Goal: Task Accomplishment & Management: Manage account settings

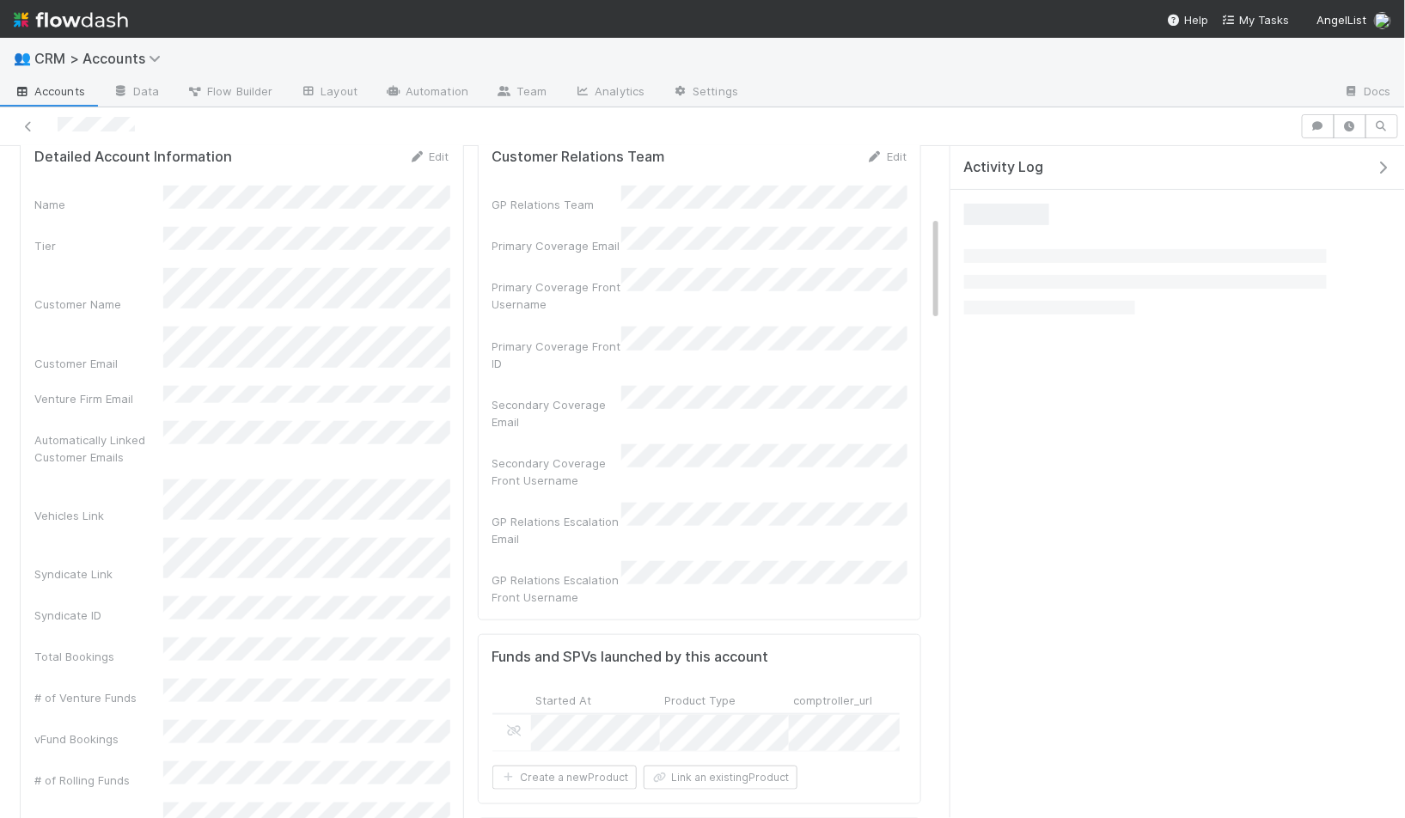
scroll to position [350, 408]
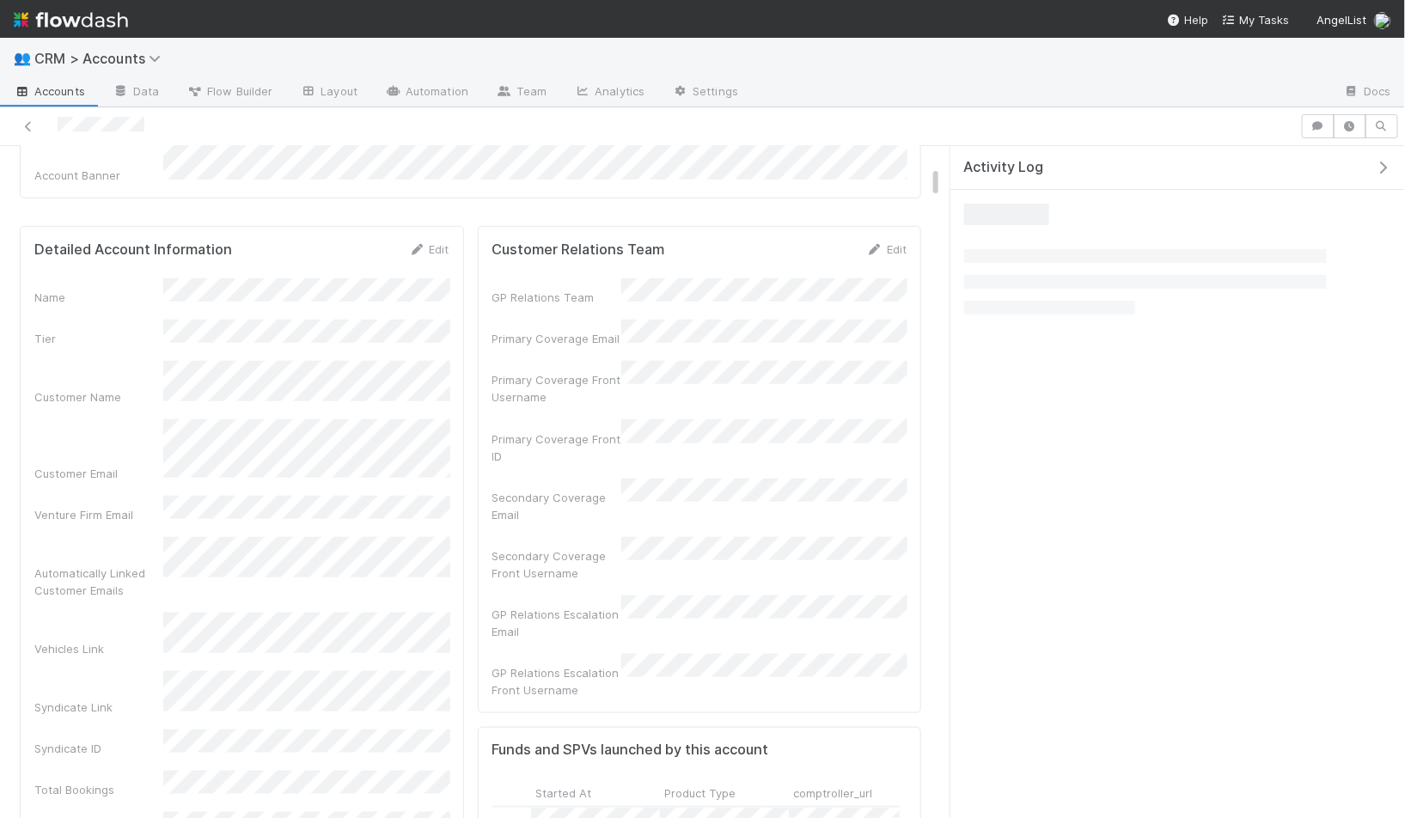
scroll to position [350, 408]
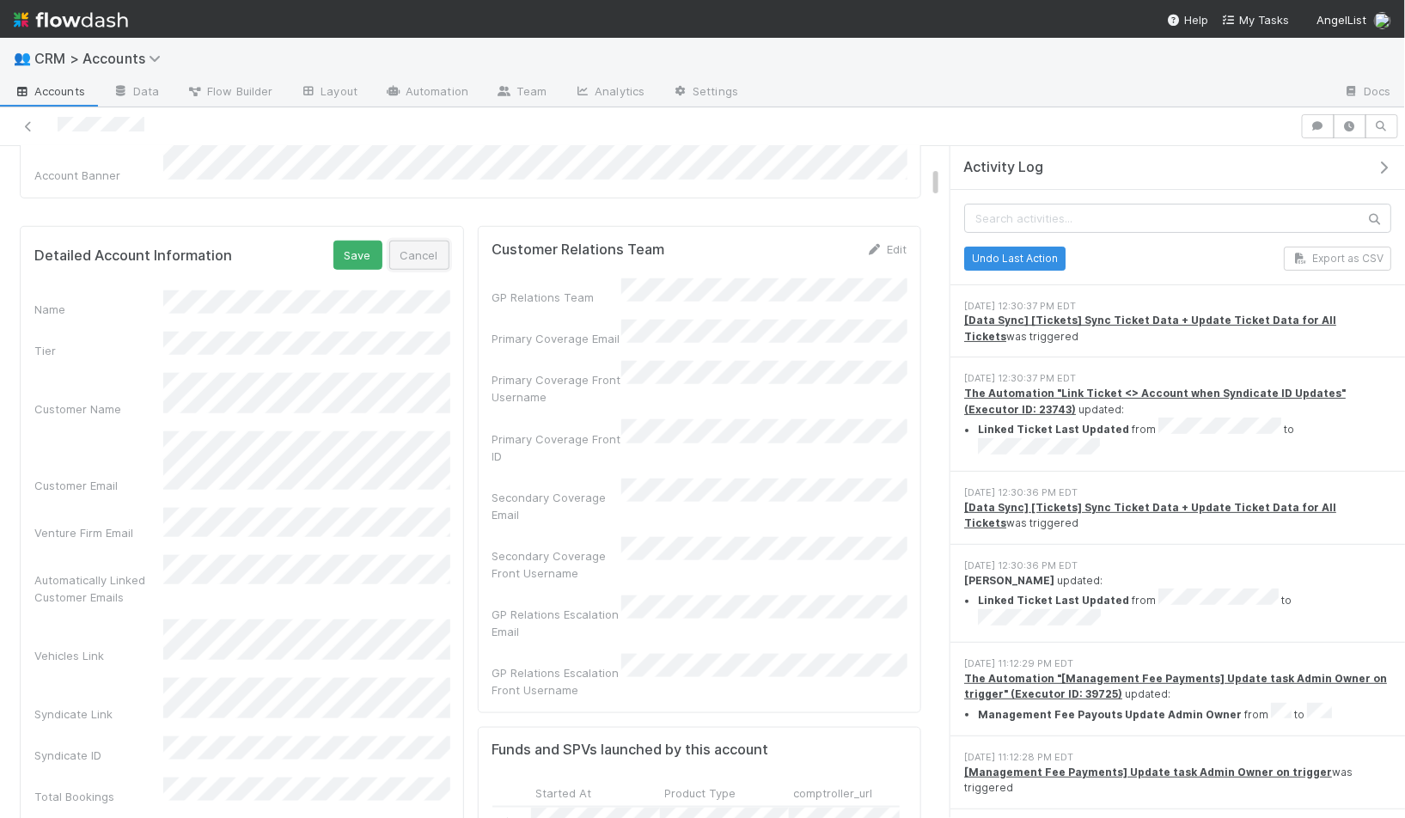
click at [416, 251] on button "Cancel" at bounding box center [419, 255] width 60 height 29
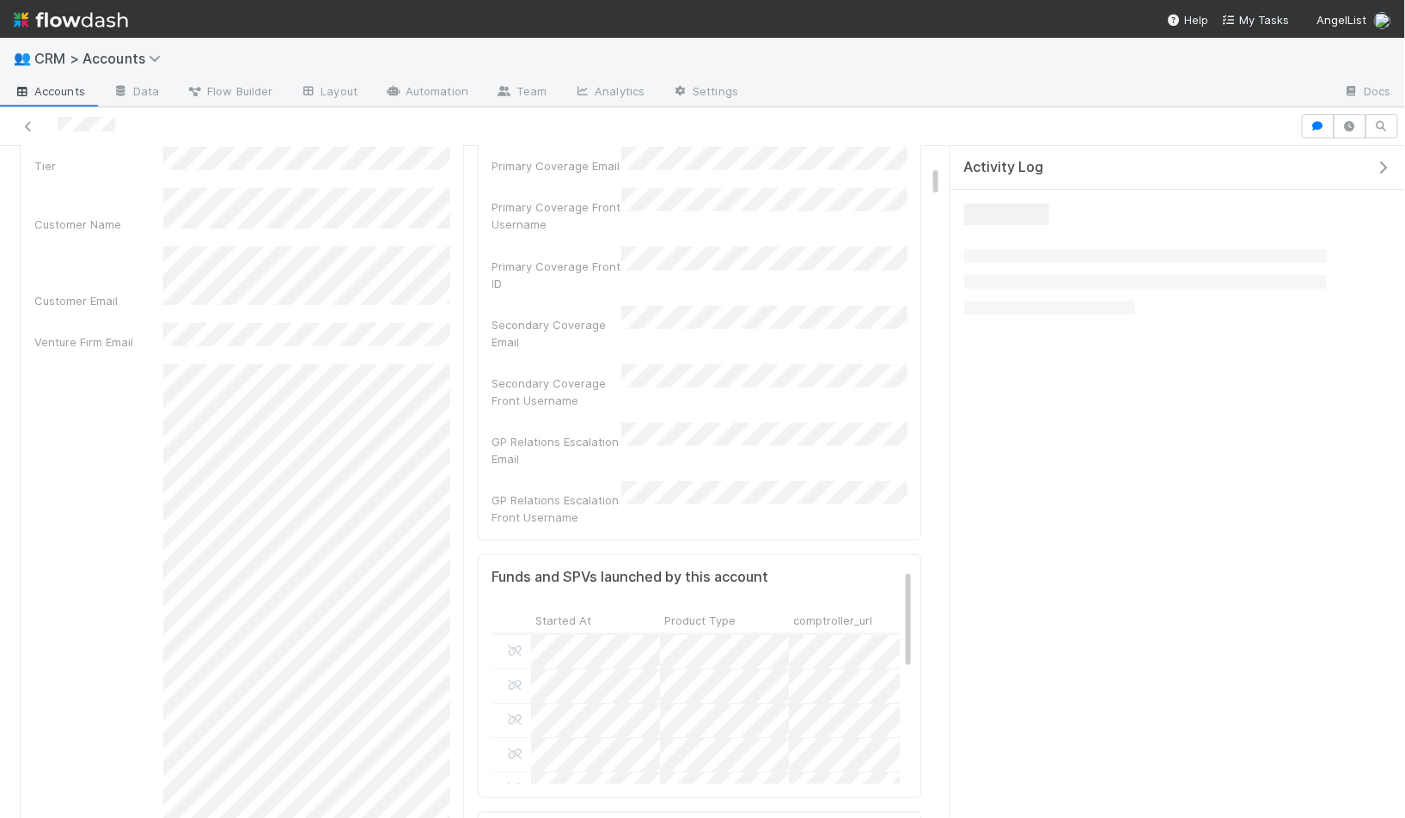
scroll to position [529, 0]
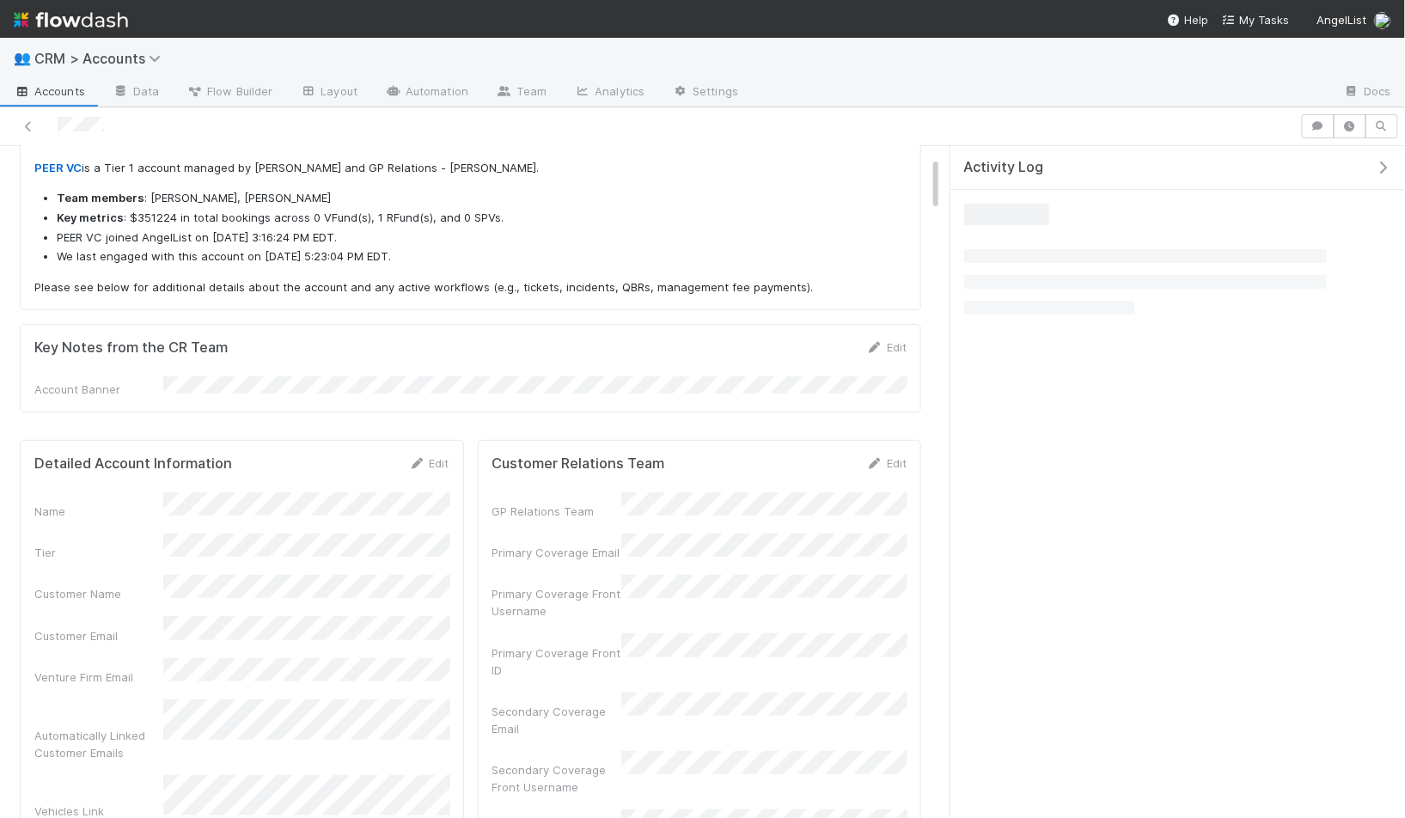
scroll to position [350, 408]
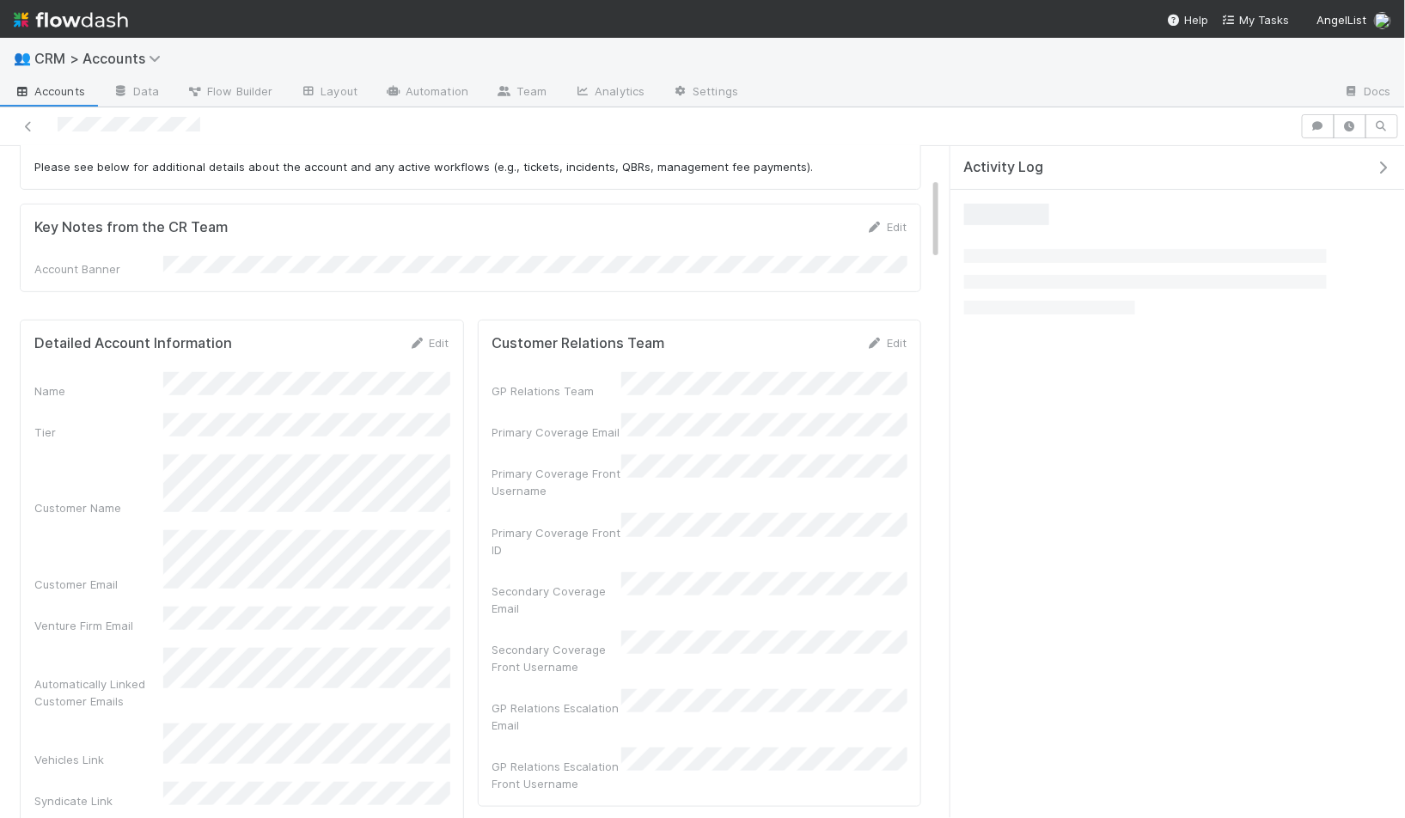
scroll to position [350, 408]
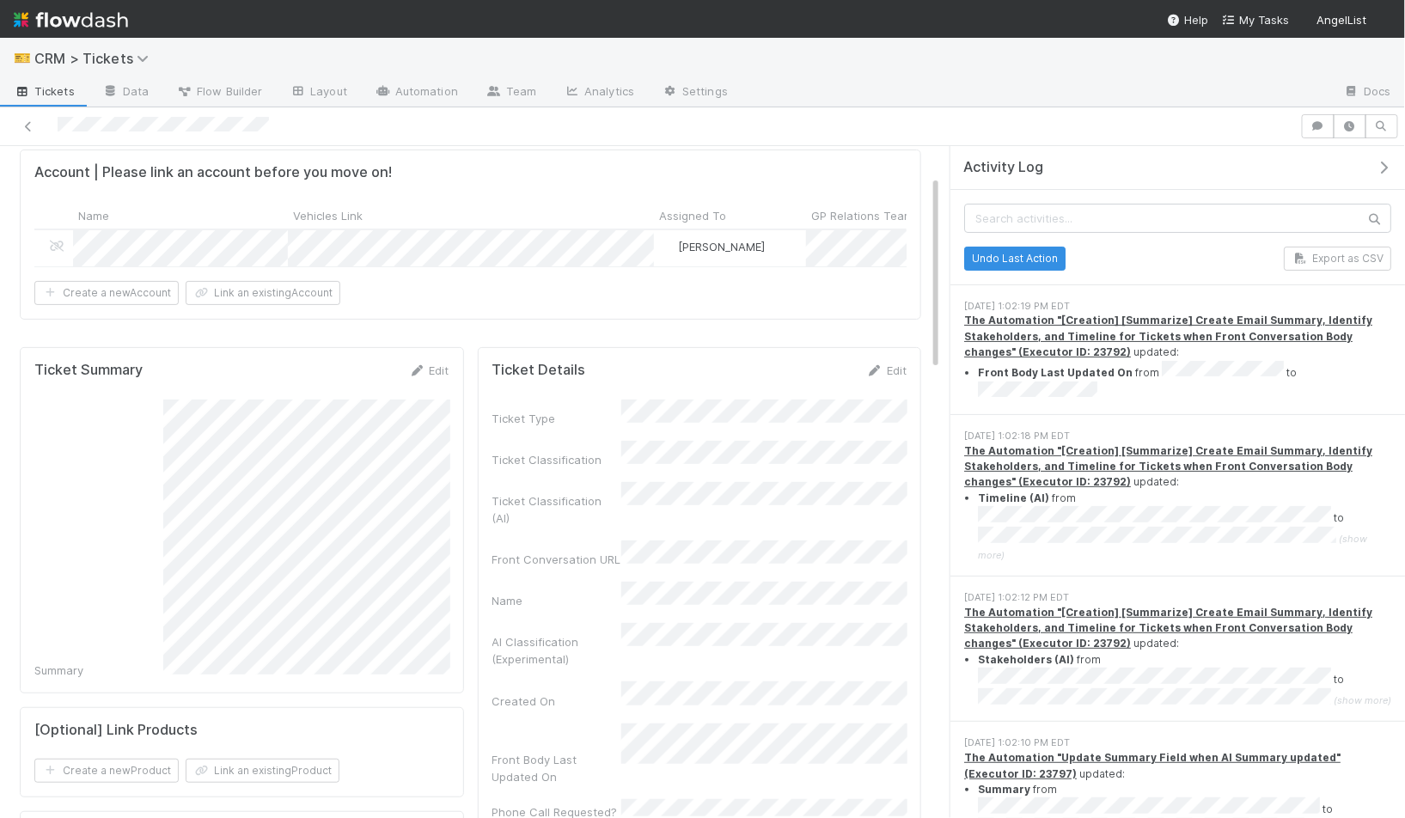
scroll to position [6, 0]
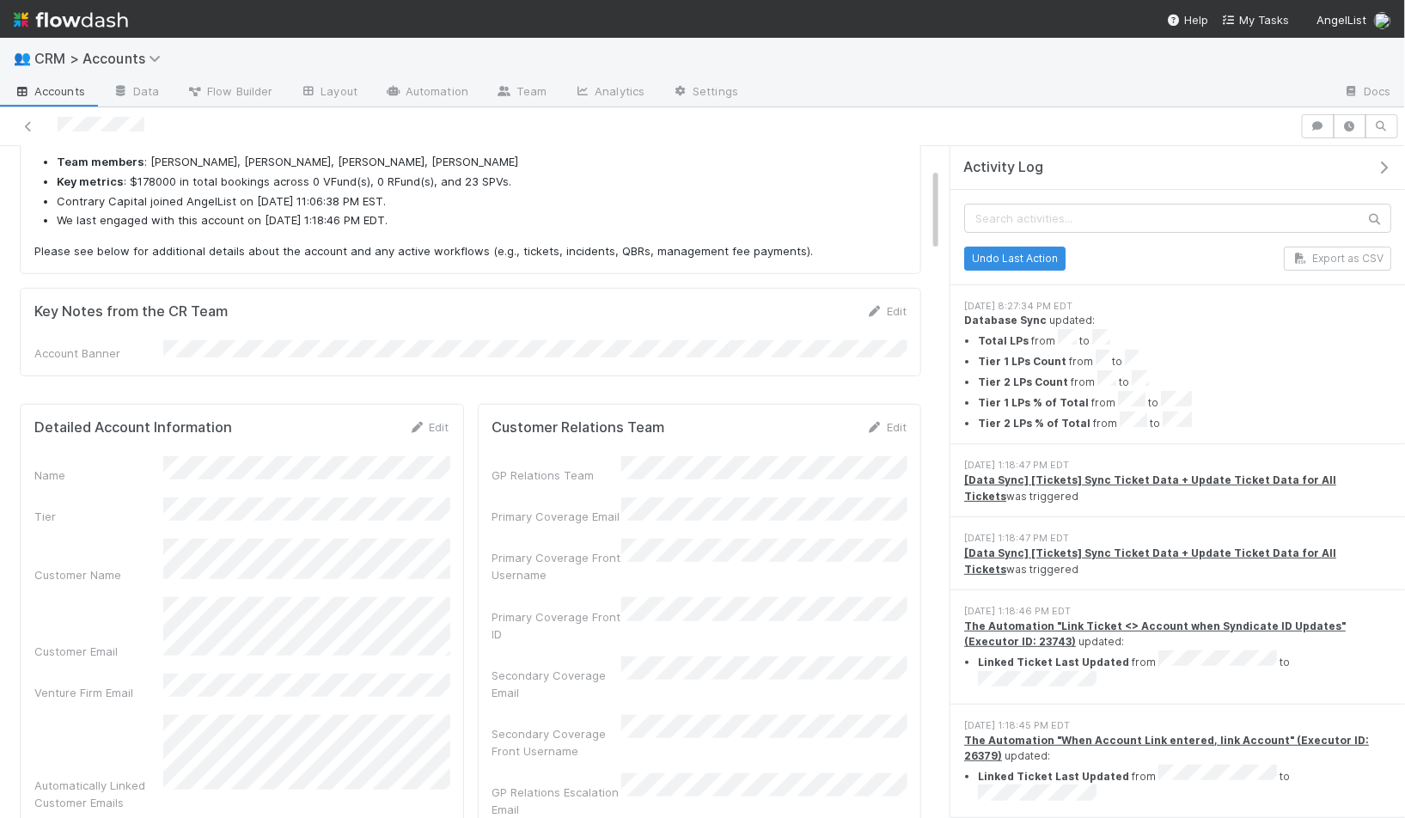
scroll to position [350, 408]
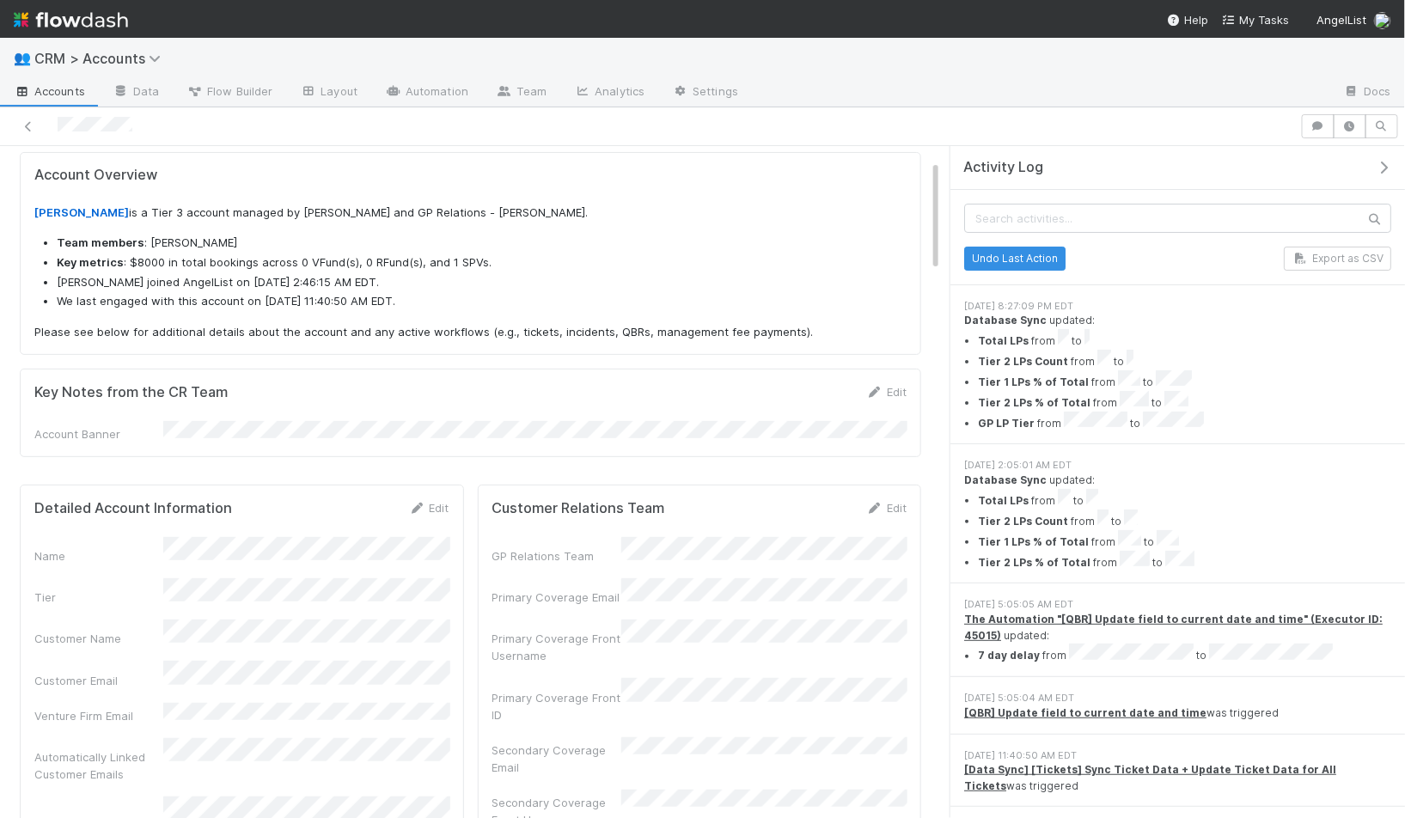
scroll to position [89, 0]
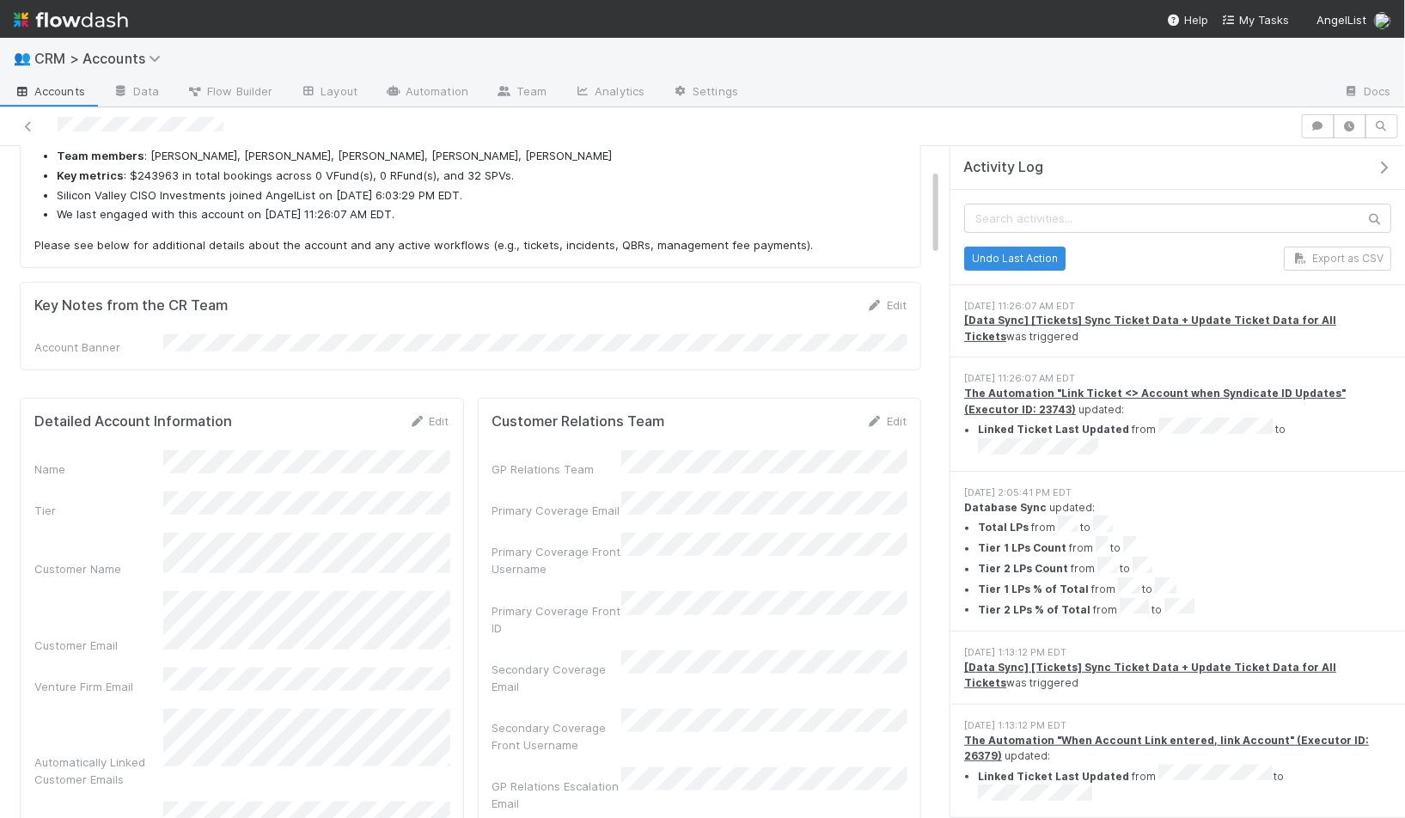
scroll to position [175, 0]
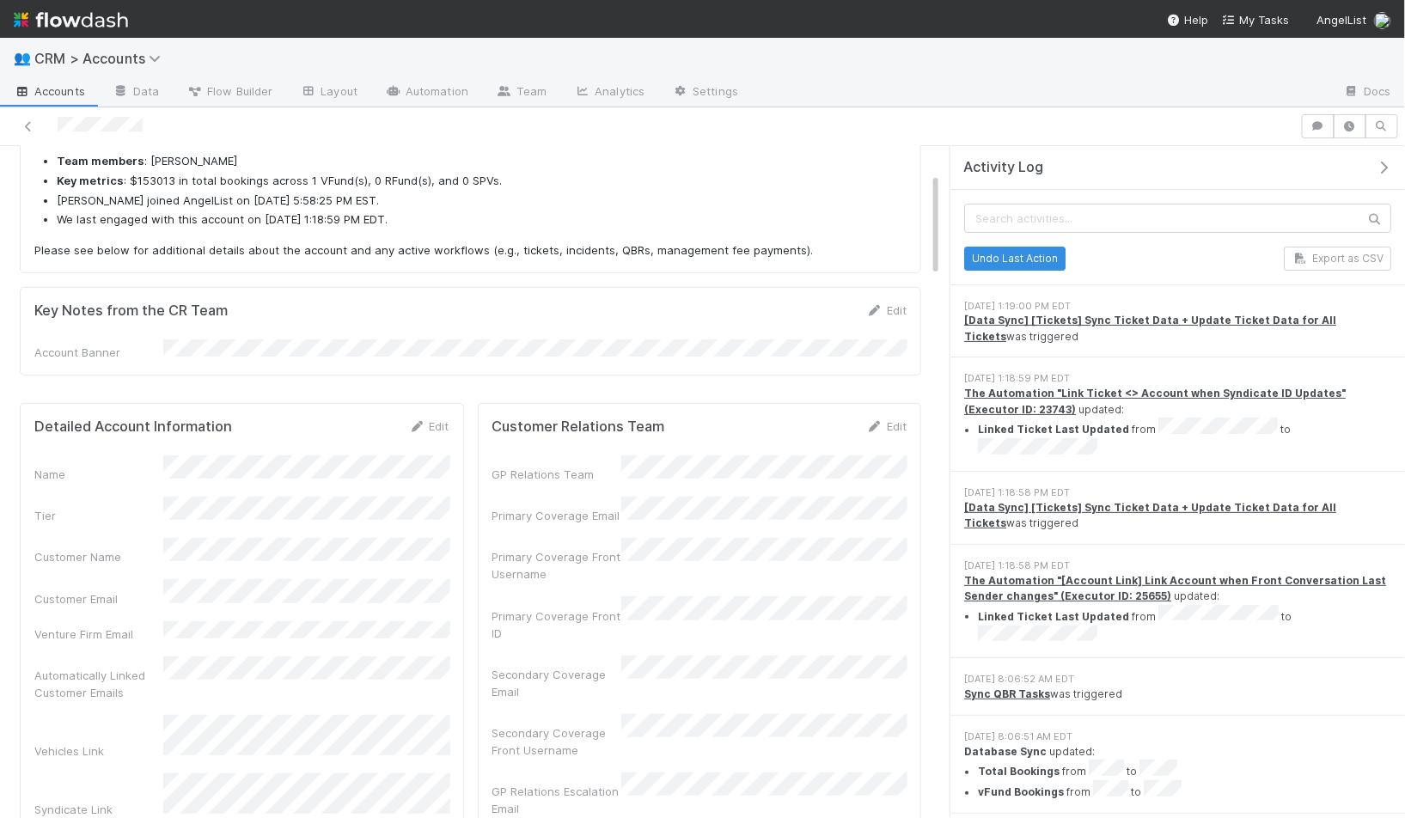
scroll to position [174, 0]
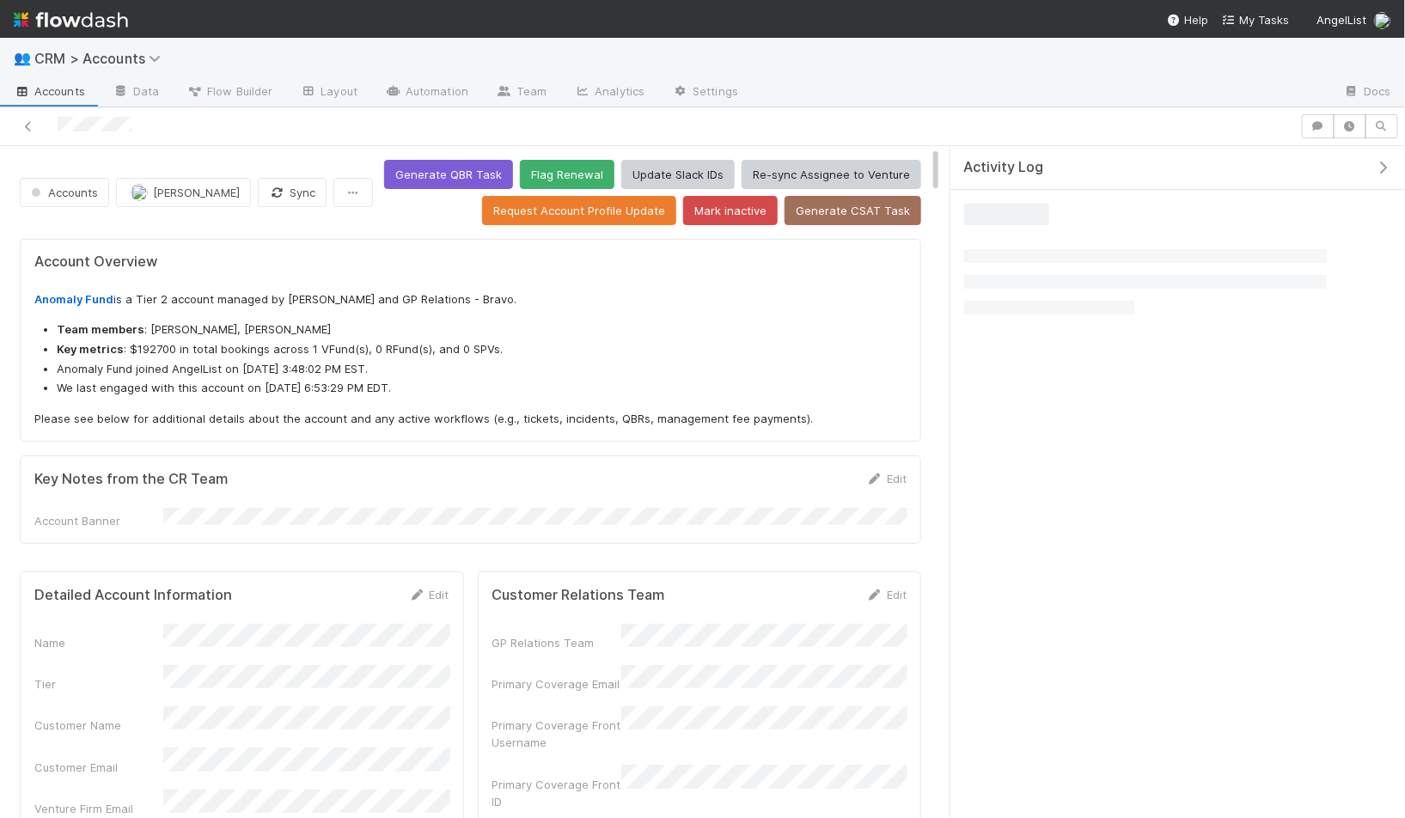
scroll to position [350, 408]
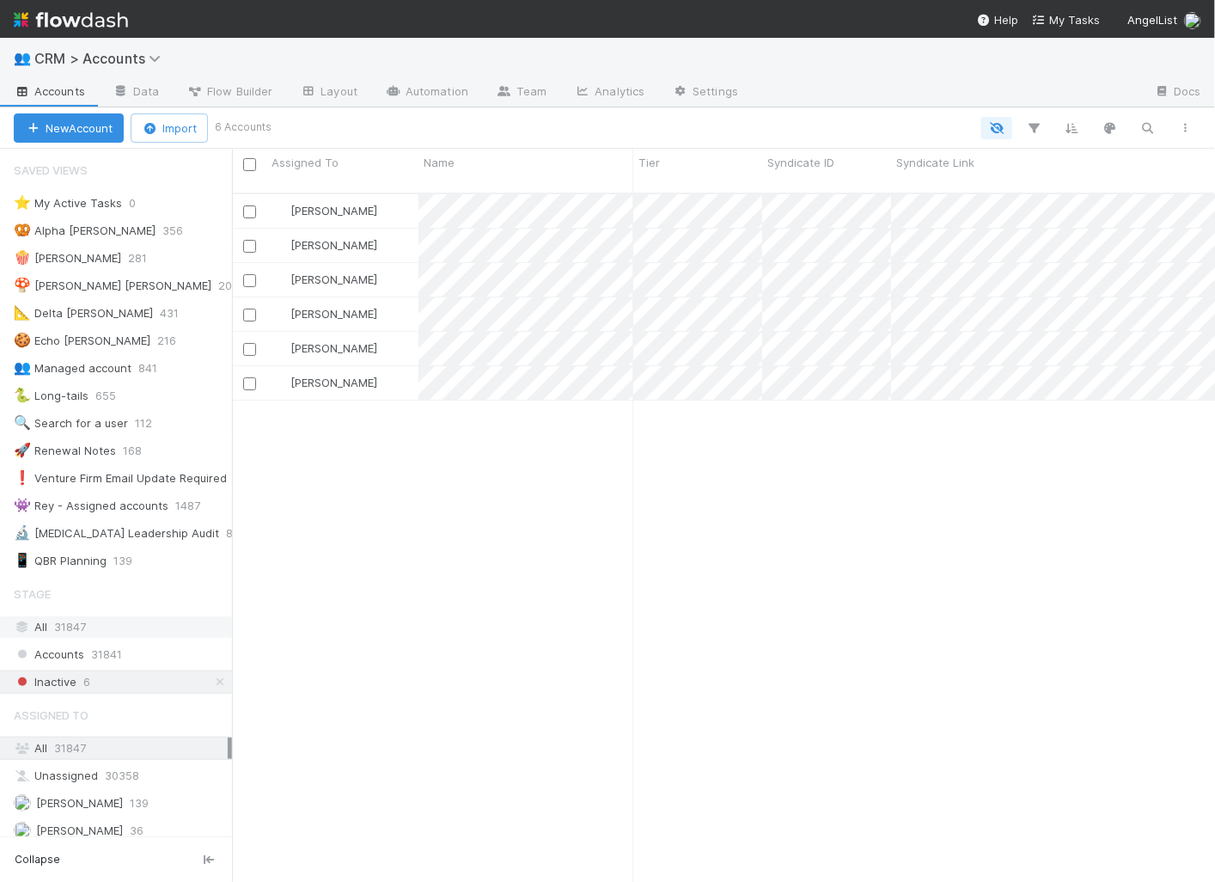
click at [107, 616] on div "All 31847" at bounding box center [121, 626] width 214 height 21
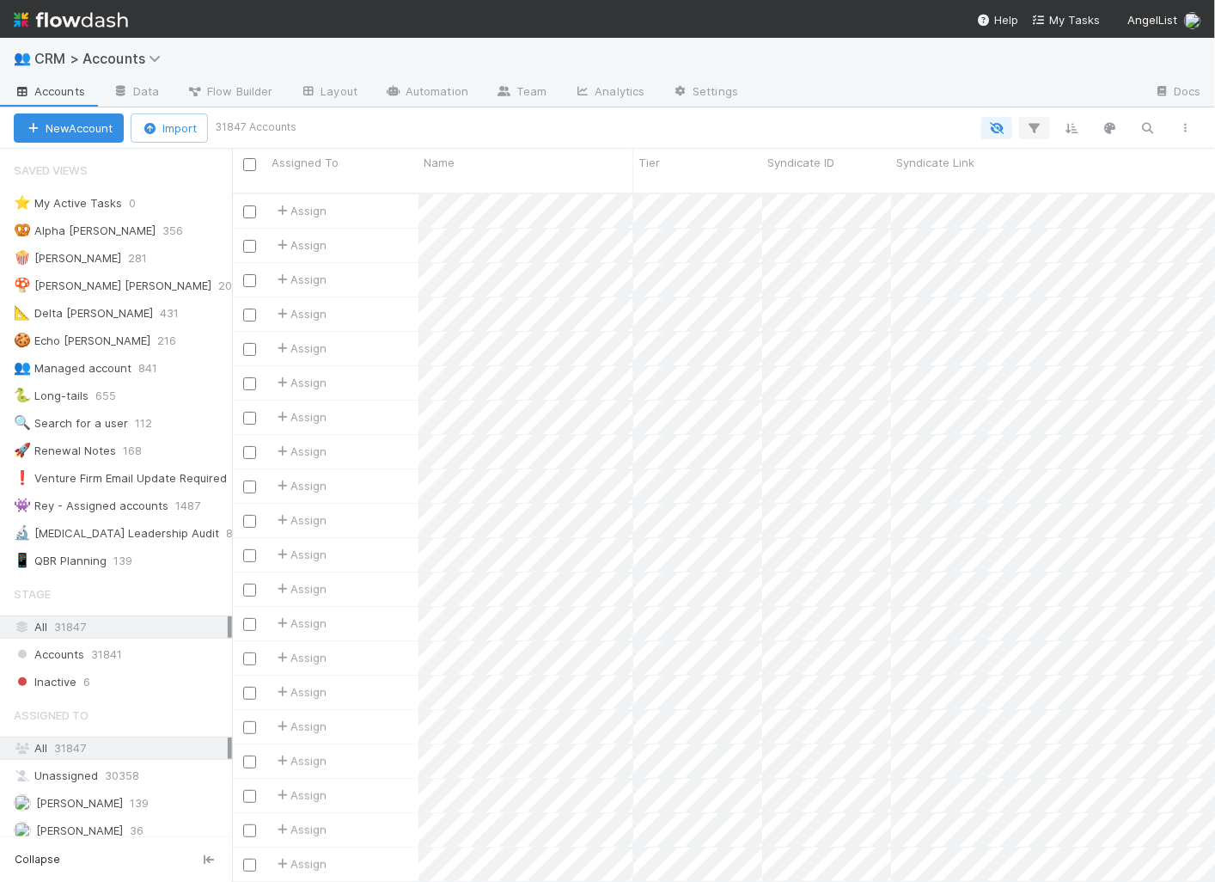
scroll to position [703, 983]
click at [1038, 125] on icon "button" at bounding box center [1034, 127] width 17 height 15
click at [388, 122] on div "Add Filter" at bounding box center [607, 441] width 1215 height 882
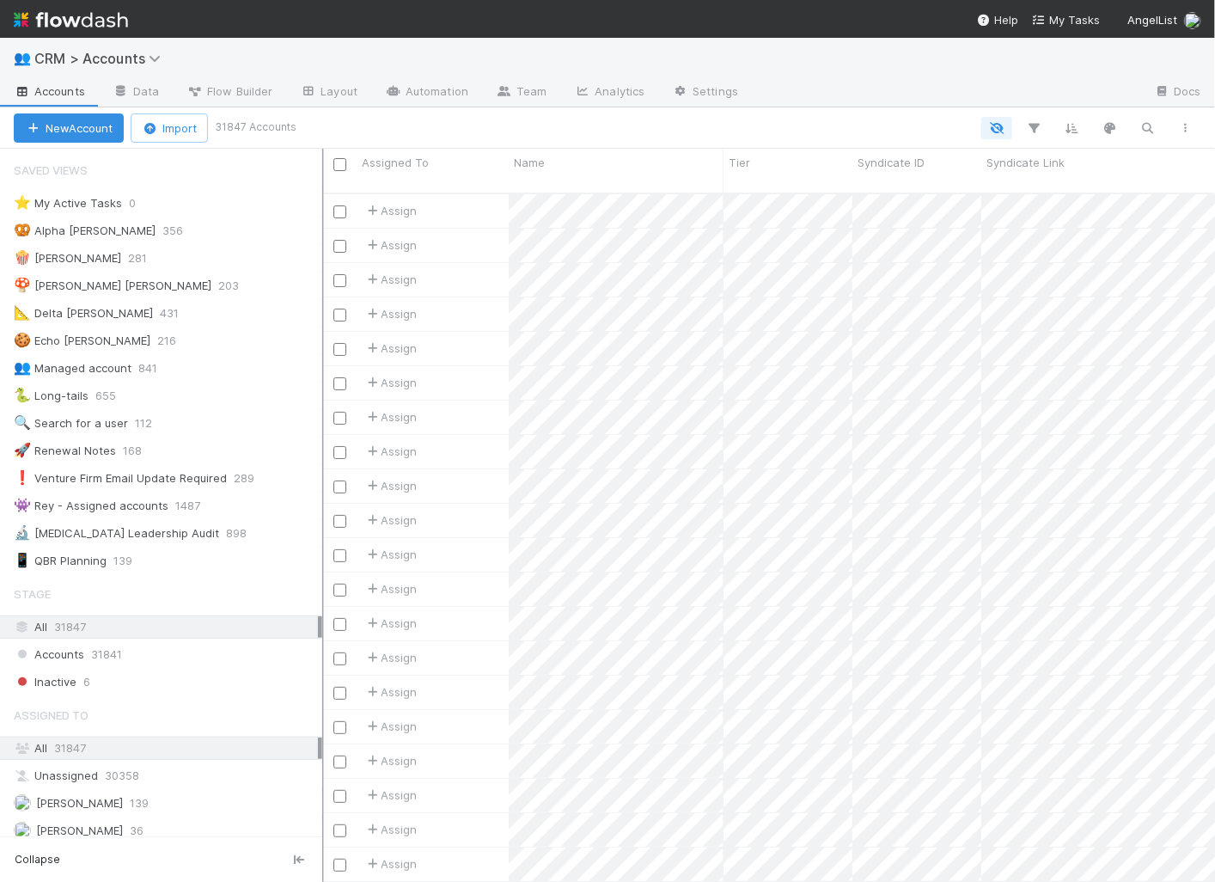
scroll to position [703, 893]
drag, startPoint x: 233, startPoint y: 205, endPoint x: 312, endPoint y: 217, distance: 80.1
click at [314, 206] on div "Saved Views ⭐ My Active Tasks 0 🥨 Alpha BoB 356 🍿 Bravo BoB 281 🍄 Charlie BoB 2…" at bounding box center [161, 515] width 322 height 733
click at [136, 467] on div "❗ Venture Firm Email Update Required" at bounding box center [120, 477] width 213 height 21
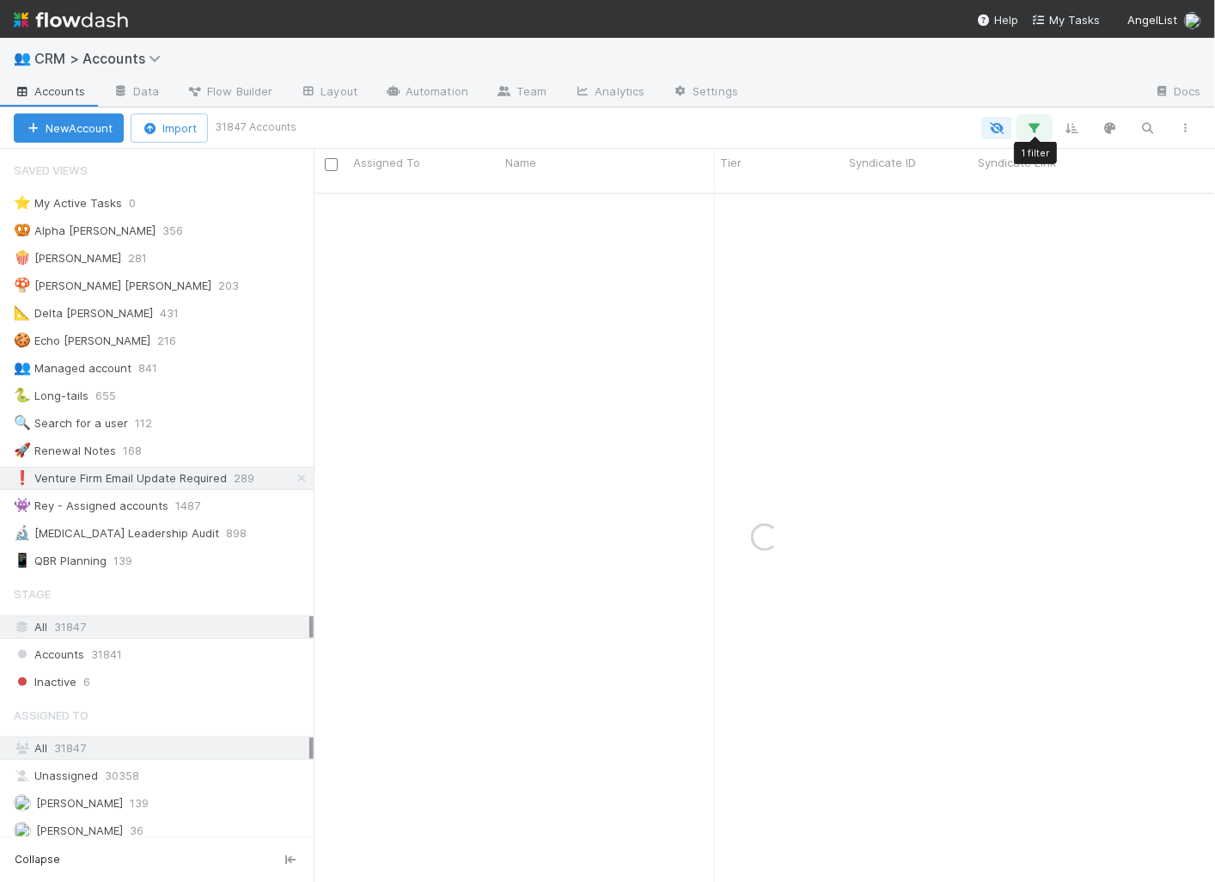
click at [1028, 121] on icon "button" at bounding box center [1034, 127] width 17 height 15
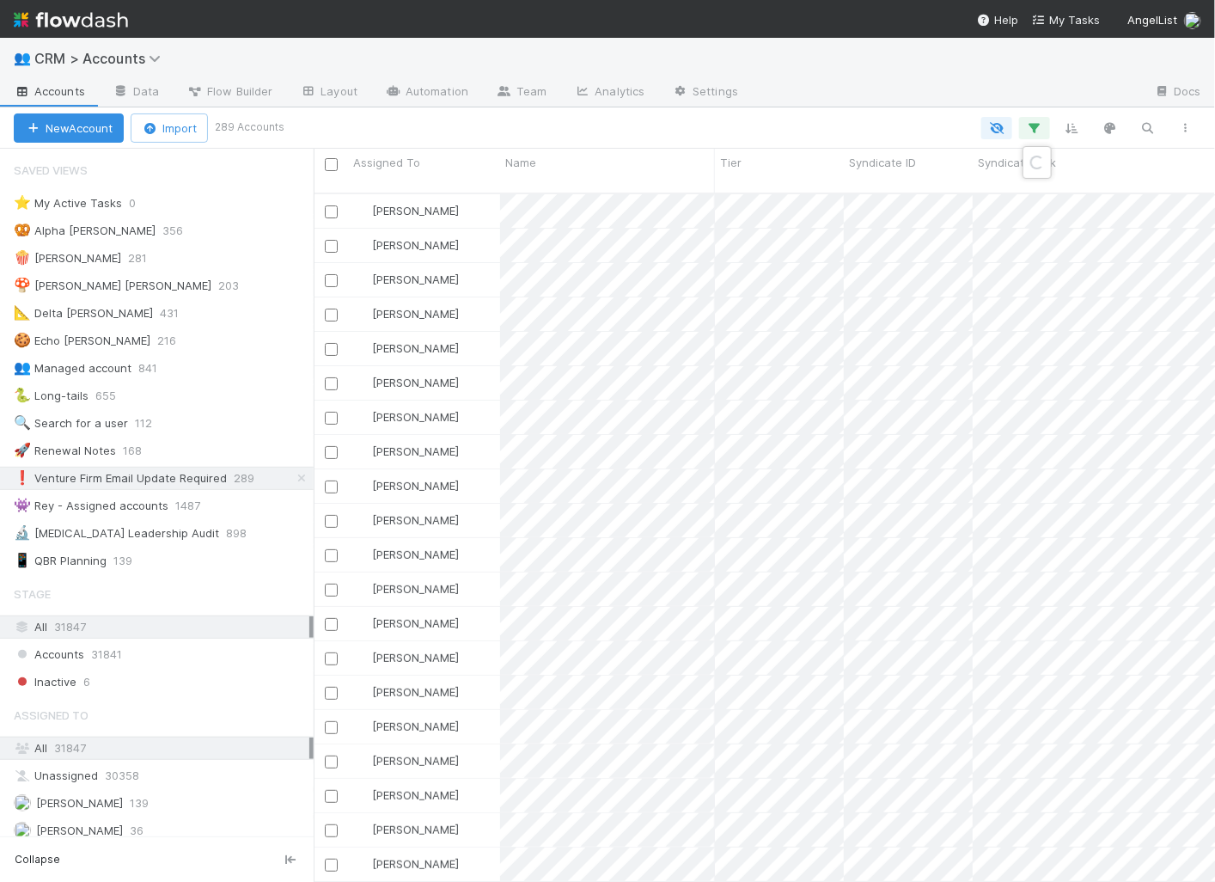
scroll to position [703, 901]
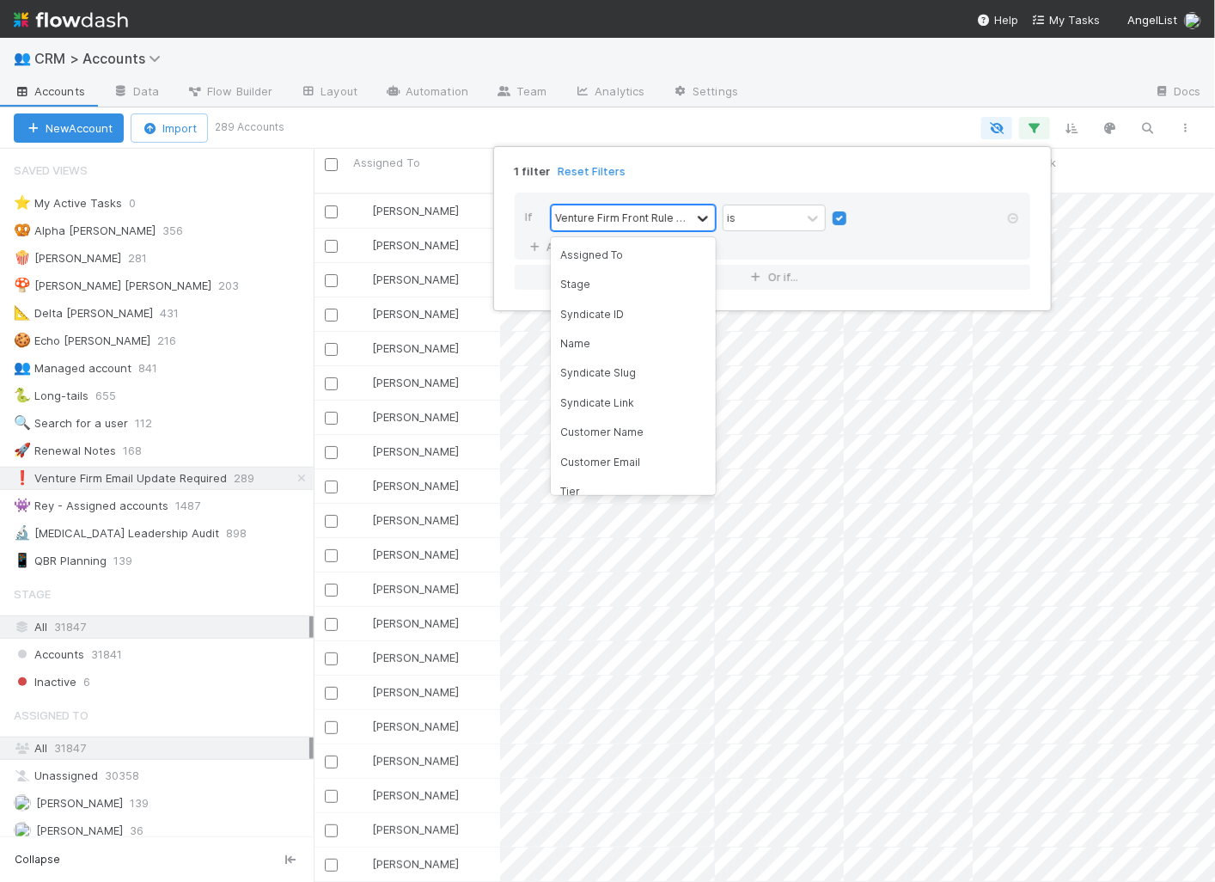
click at [693, 223] on div at bounding box center [703, 218] width 21 height 17
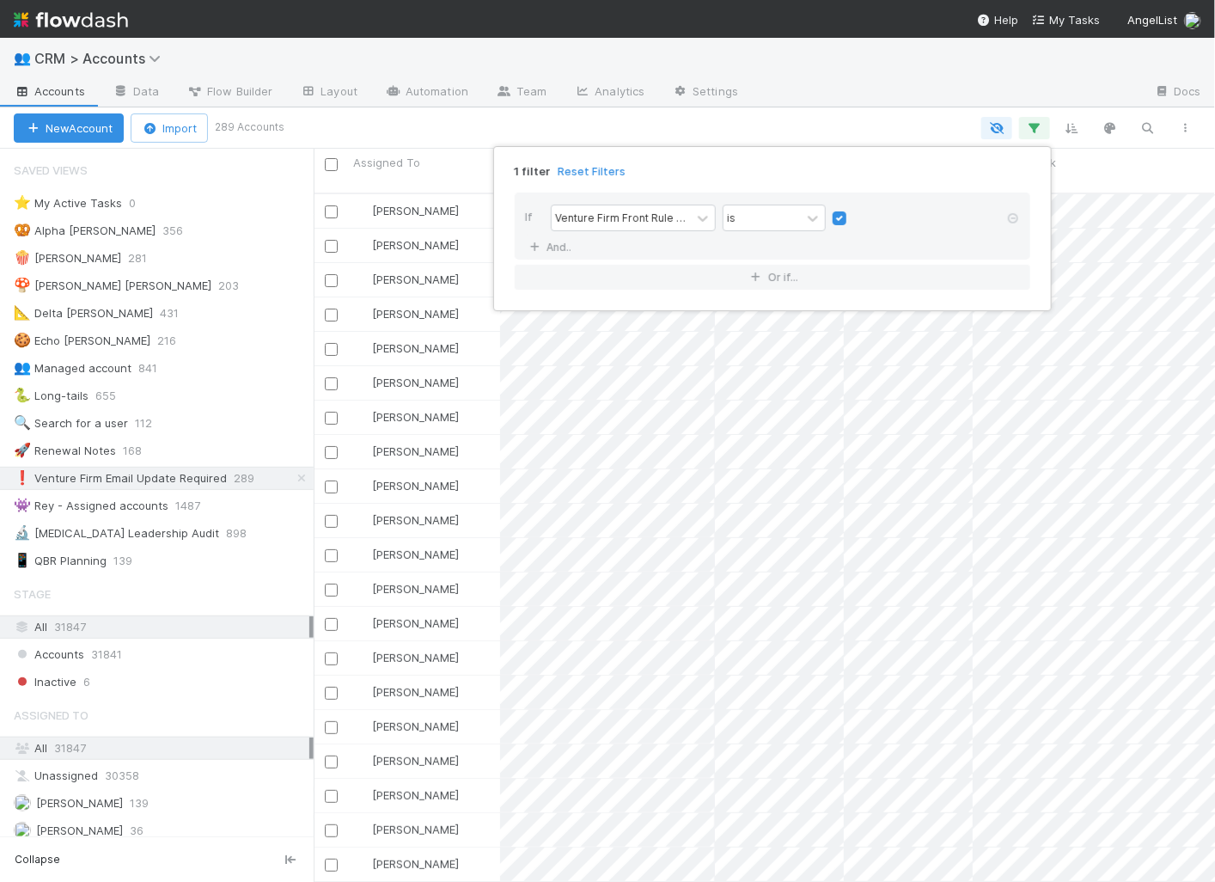
click at [759, 108] on div "1 filter Reset Filters If Venture Firm Front Rule Update Required? is And.. Or …" at bounding box center [607, 441] width 1215 height 882
click at [1039, 123] on icon "button" at bounding box center [1034, 127] width 17 height 15
click at [723, 128] on div "Loading..." at bounding box center [607, 441] width 1215 height 882
click at [336, 168] on input "checkbox" at bounding box center [331, 164] width 13 height 13
checkbox input "true"
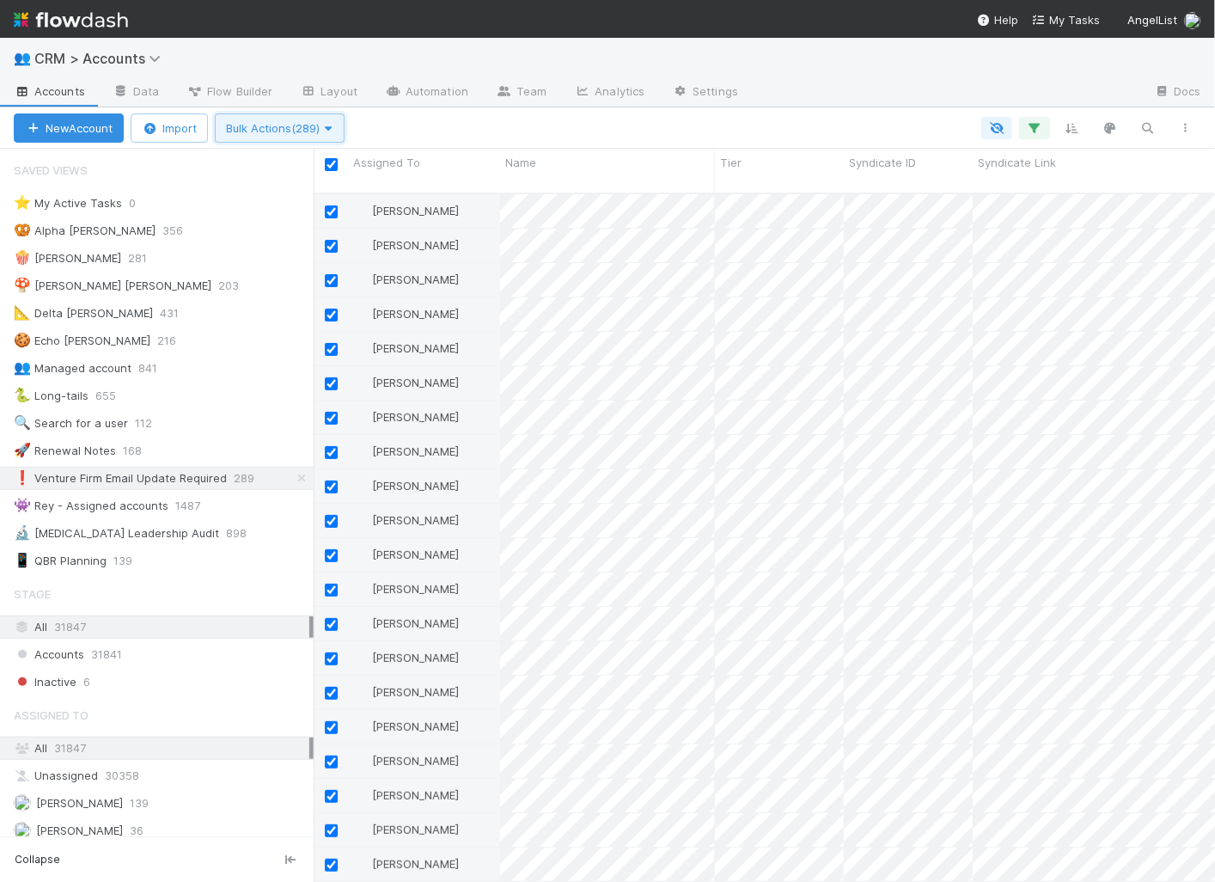
click at [289, 125] on span "Bulk Actions (289)" at bounding box center [279, 128] width 107 height 14
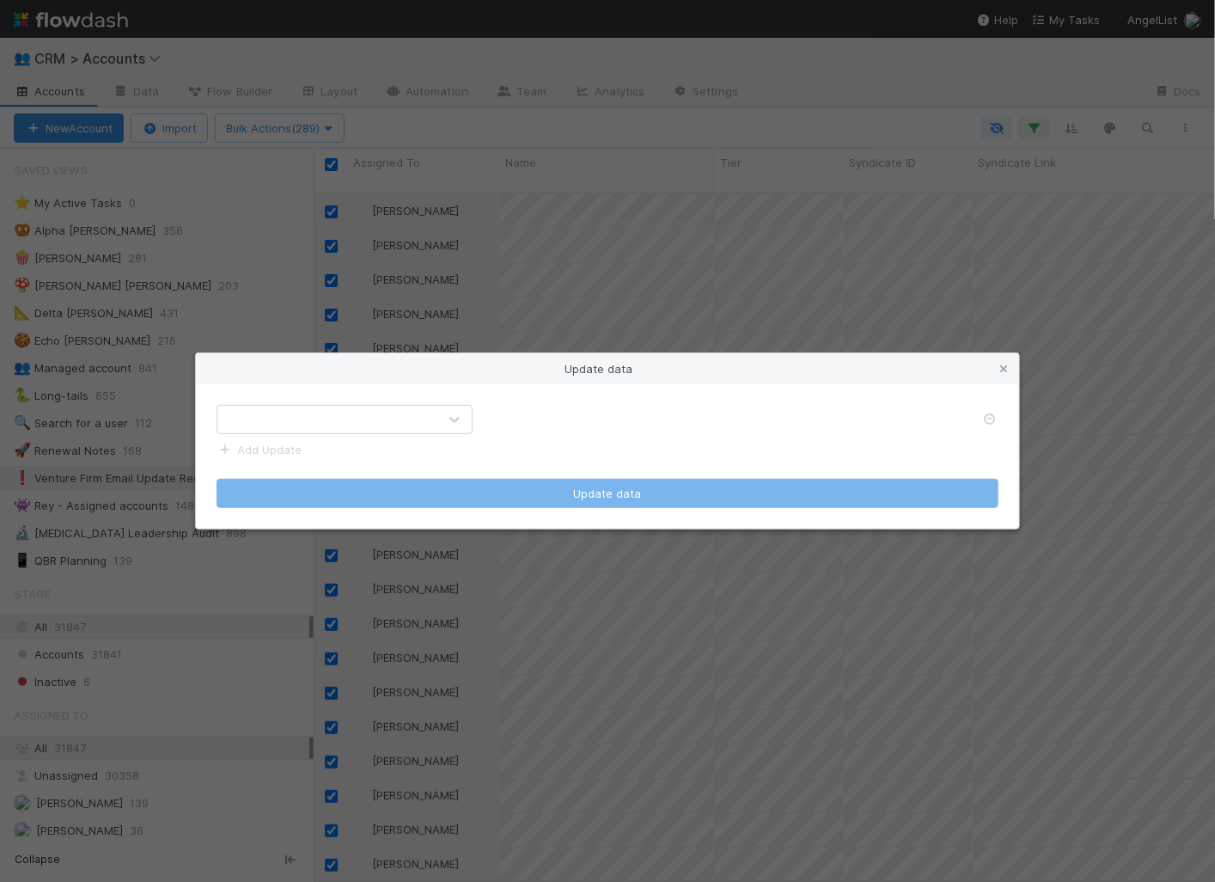
click at [283, 417] on div at bounding box center [327, 419] width 220 height 27
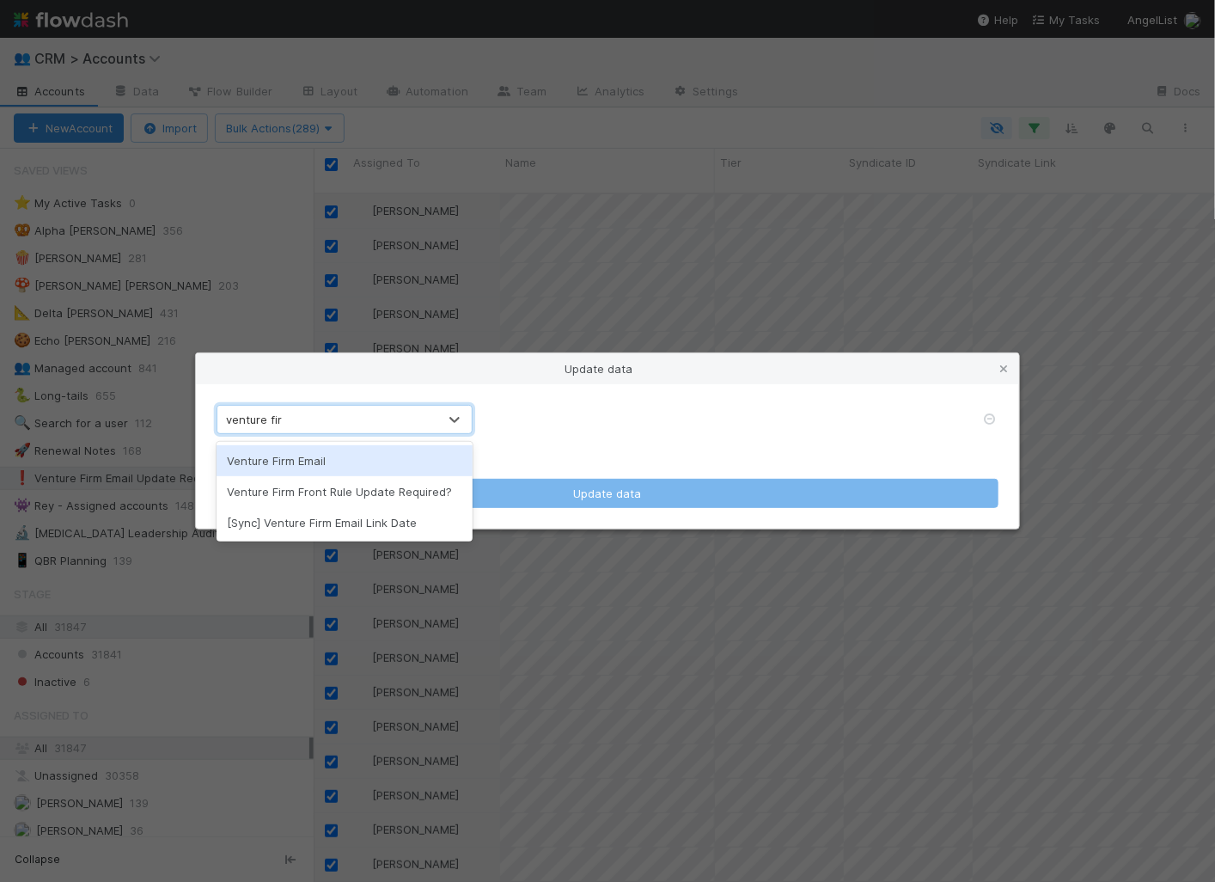
type input "venture firm"
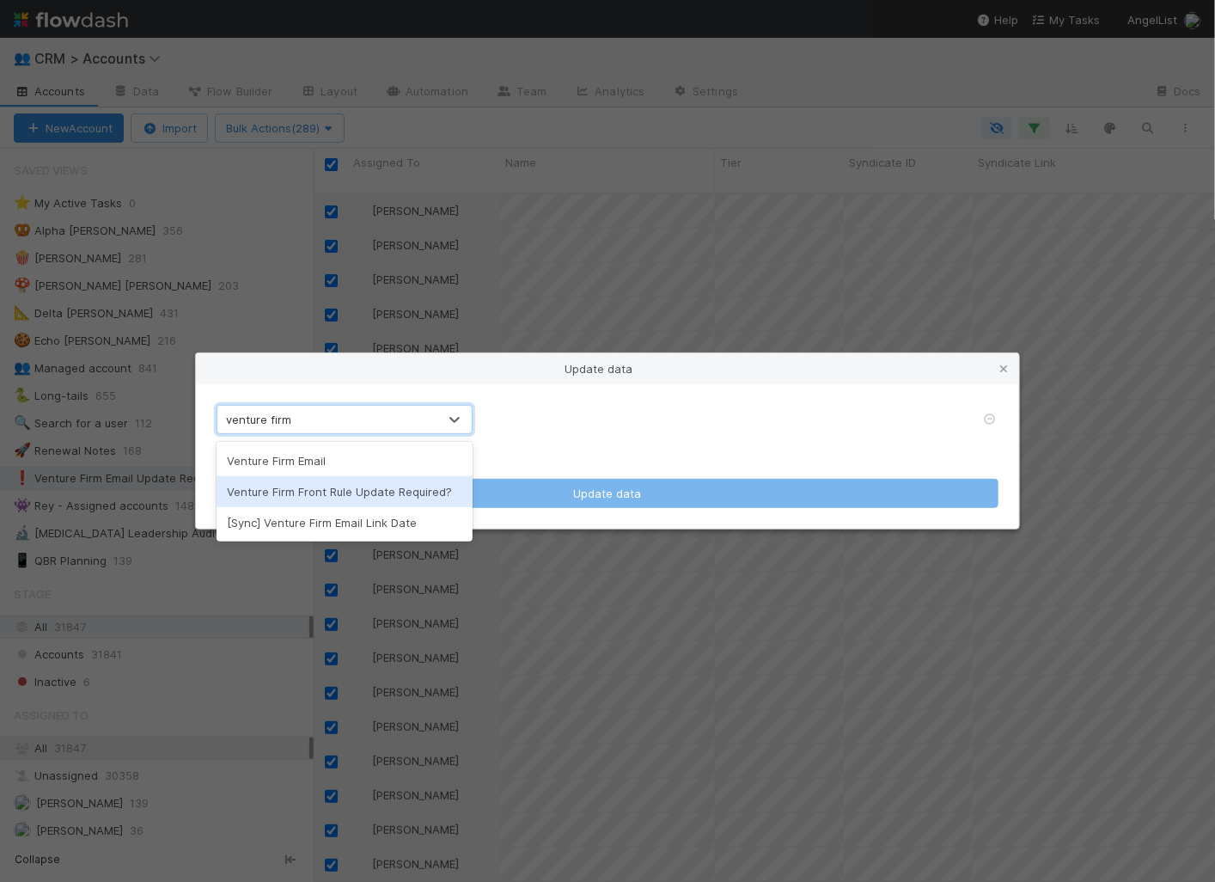
click at [362, 486] on div "Venture Firm Front Rule Update Required?" at bounding box center [345, 491] width 257 height 31
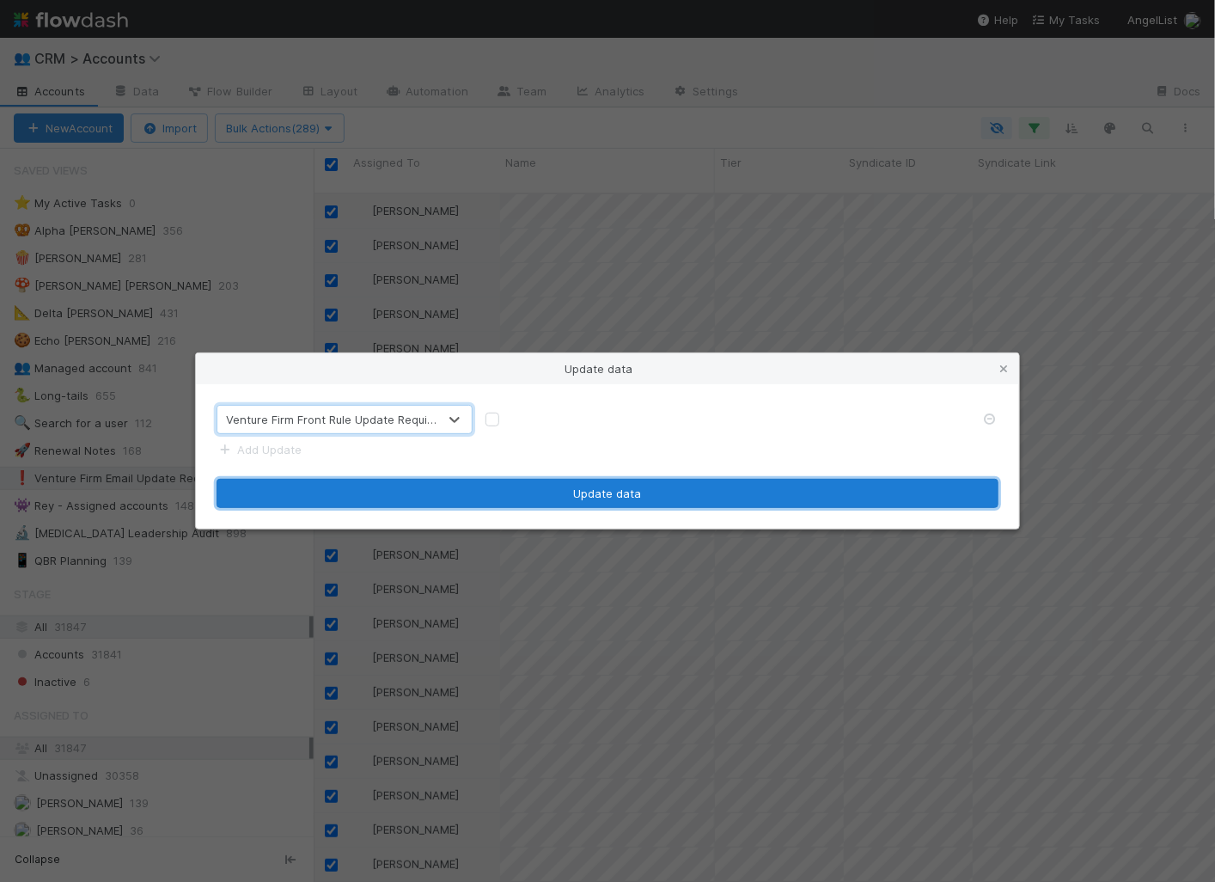
click at [494, 493] on button "Update data" at bounding box center [608, 493] width 782 height 29
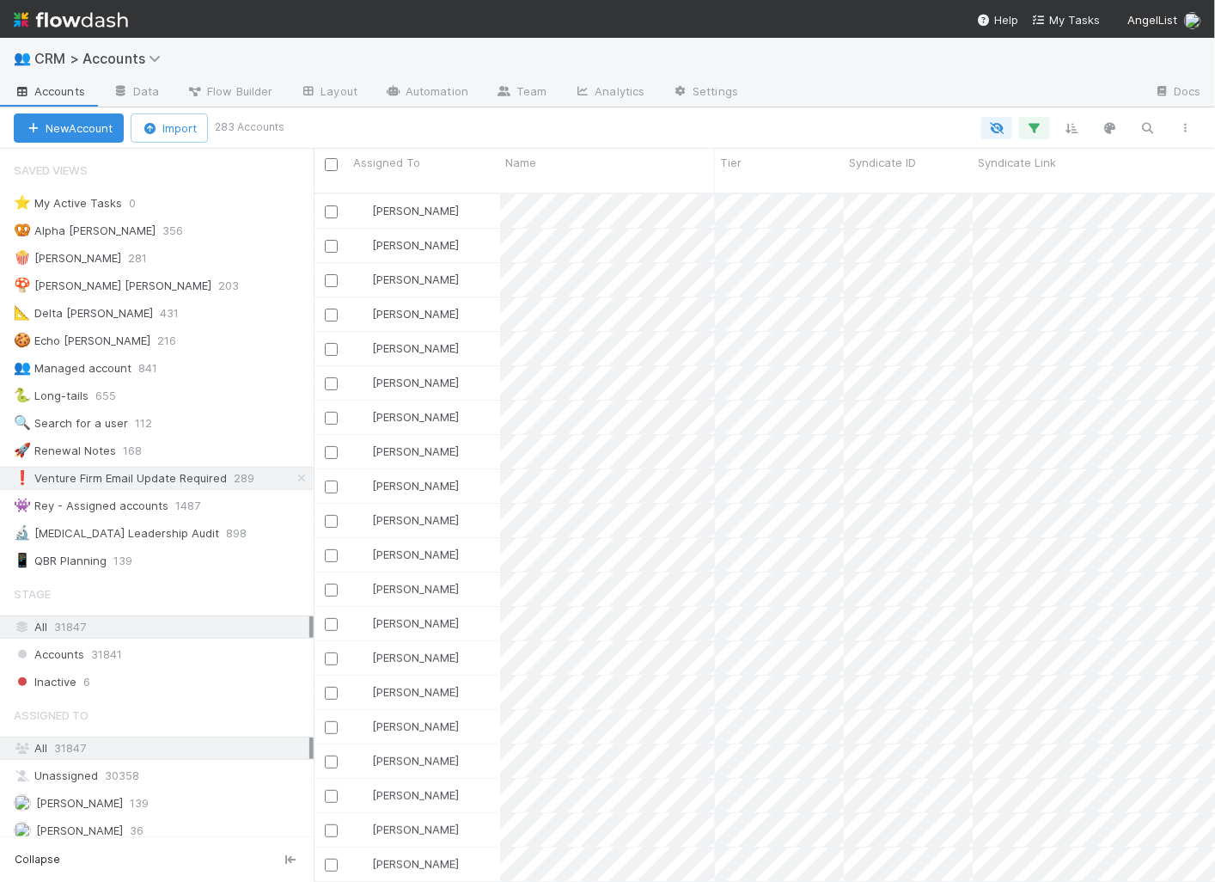
click at [451, 127] on div at bounding box center [743, 128] width 924 height 22
click at [193, 469] on div "❗ Venture Firm Email Update Required" at bounding box center [120, 477] width 213 height 21
click at [258, 473] on icon at bounding box center [262, 478] width 17 height 11
click at [223, 571] on div "Rename this view" at bounding box center [221, 575] width 174 height 26
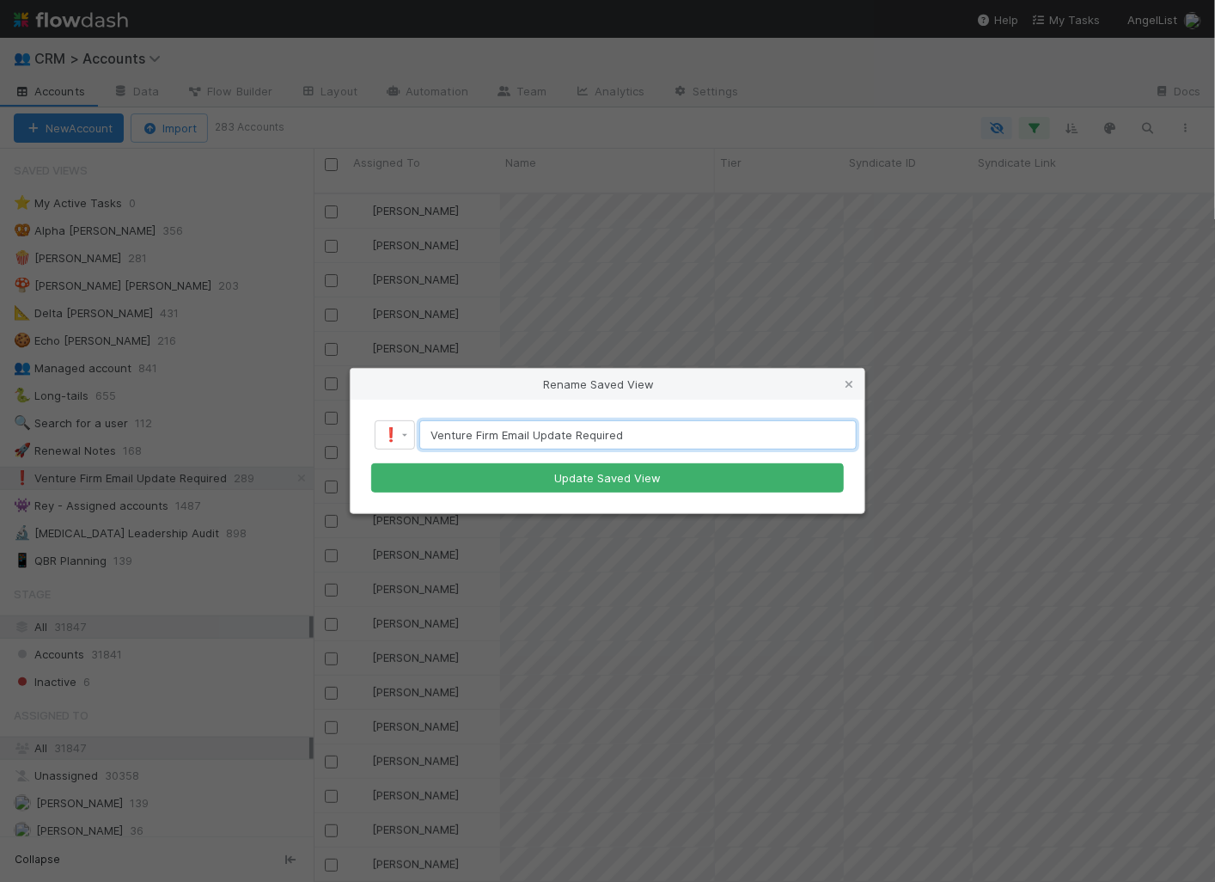
click at [528, 441] on input "Venture Firm Email Update Required" at bounding box center [637, 434] width 437 height 29
drag, startPoint x: 638, startPoint y: 442, endPoint x: 417, endPoint y: 443, distance: 220.9
click at [417, 443] on div "Venture Firm Email Update Required" at bounding box center [636, 434] width 441 height 29
click at [431, 431] on input "Venture Firm Email Update Required" at bounding box center [637, 434] width 437 height 29
drag, startPoint x: 431, startPoint y: 431, endPoint x: 676, endPoint y: 424, distance: 245.9
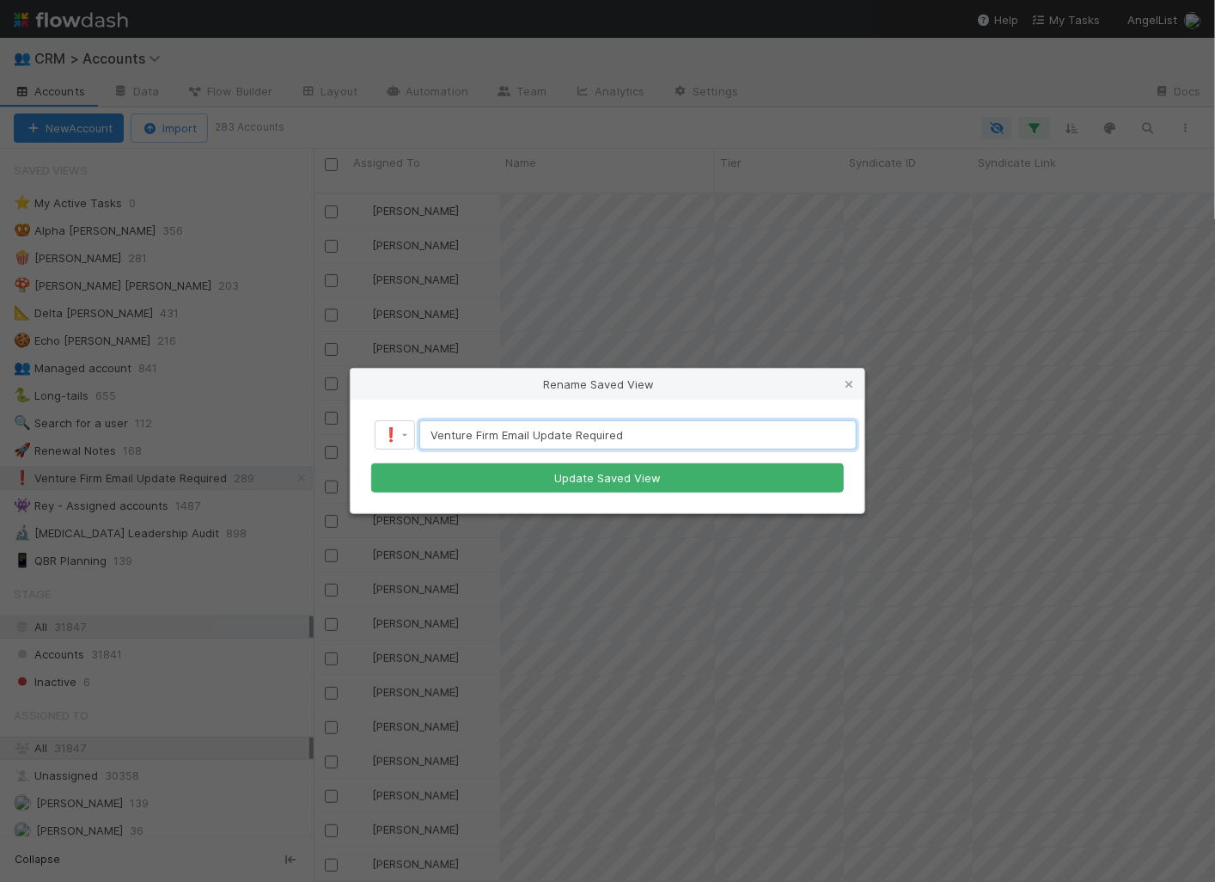
click at [676, 424] on input "Venture Firm Email Update Required" at bounding box center [637, 434] width 437 height 29
type input "Update VFirm Front Rule"
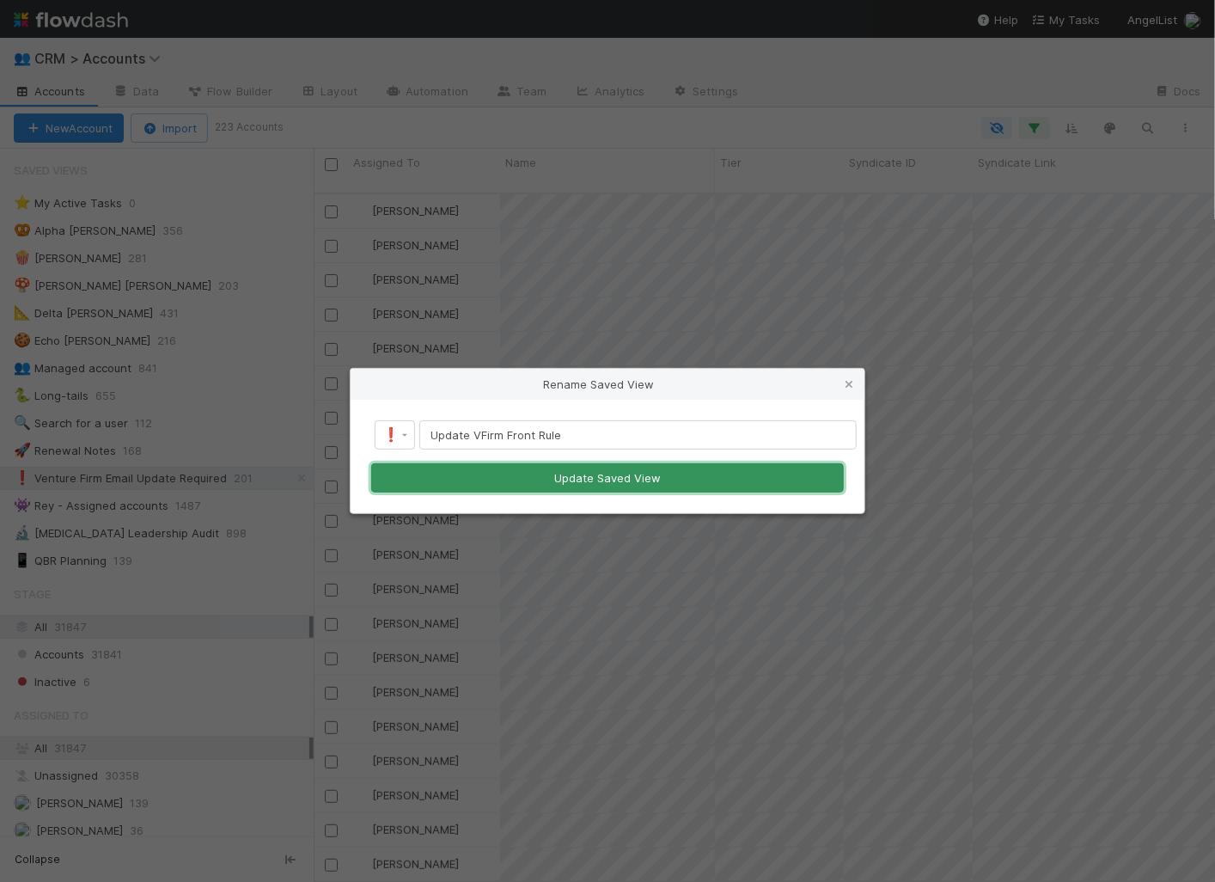
click at [658, 474] on button "Update Saved View" at bounding box center [607, 477] width 473 height 29
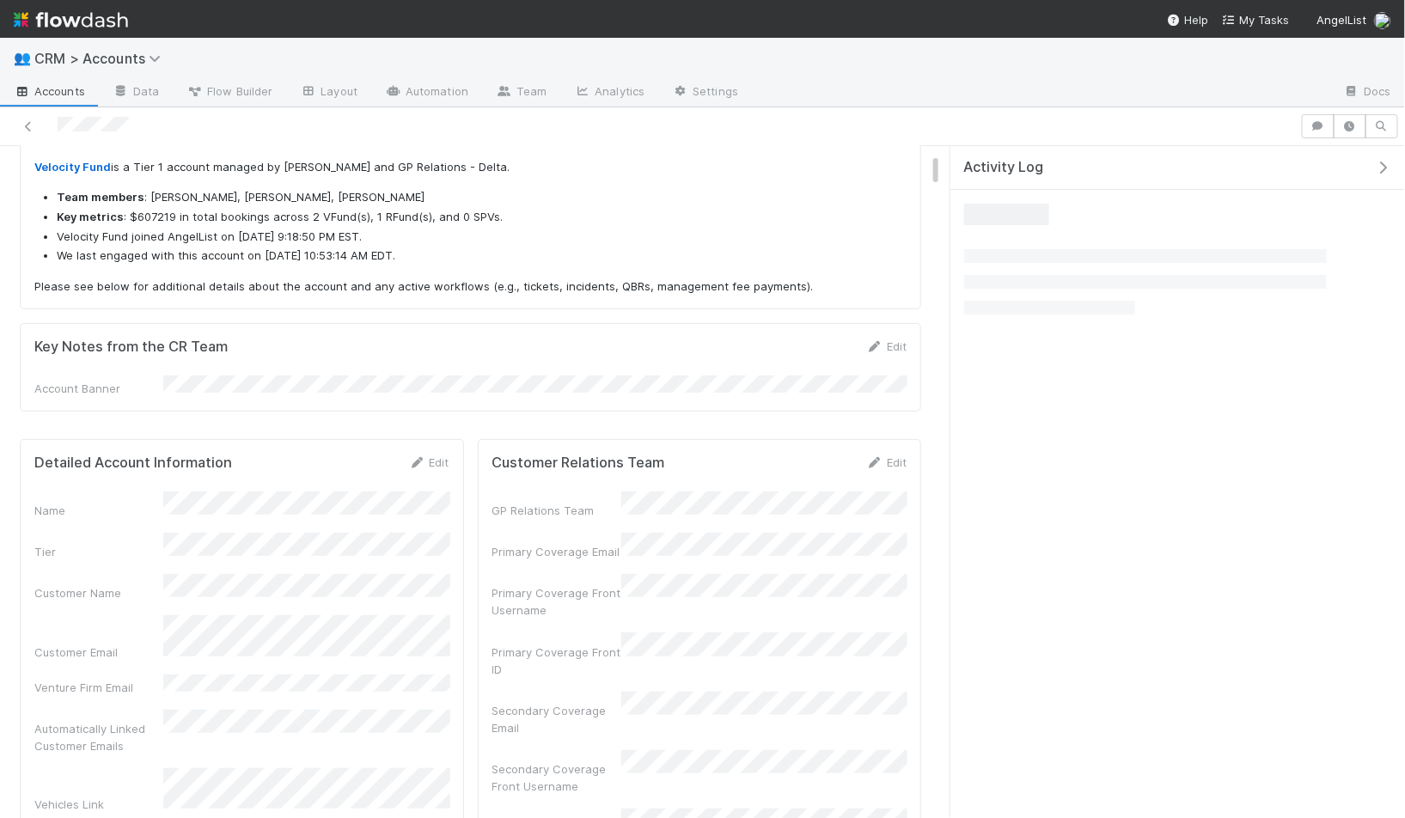
scroll to position [0, 1]
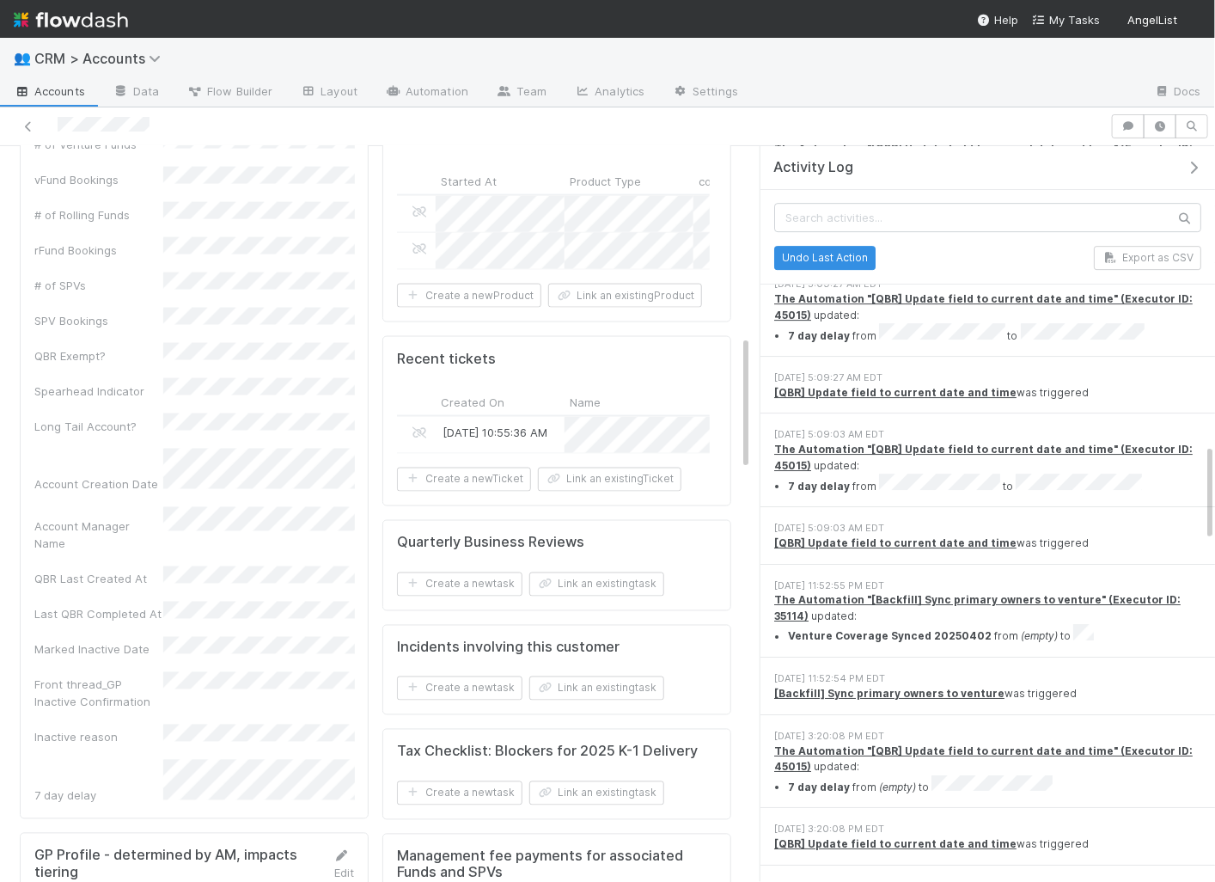
scroll to position [2729, 0]
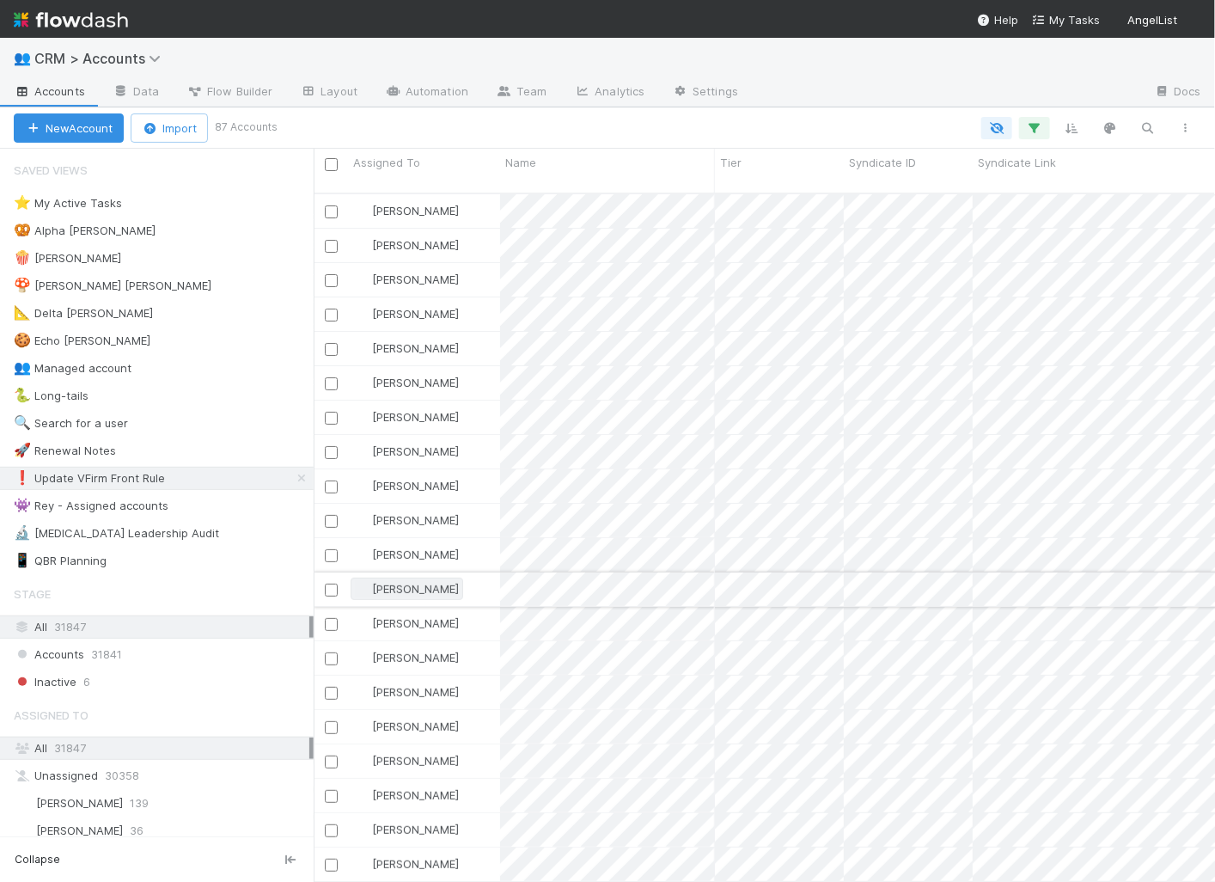
scroll to position [1, 0]
click at [175, 471] on span "73" at bounding box center [187, 477] width 30 height 21
click at [333, 162] on input "checkbox" at bounding box center [331, 164] width 13 height 13
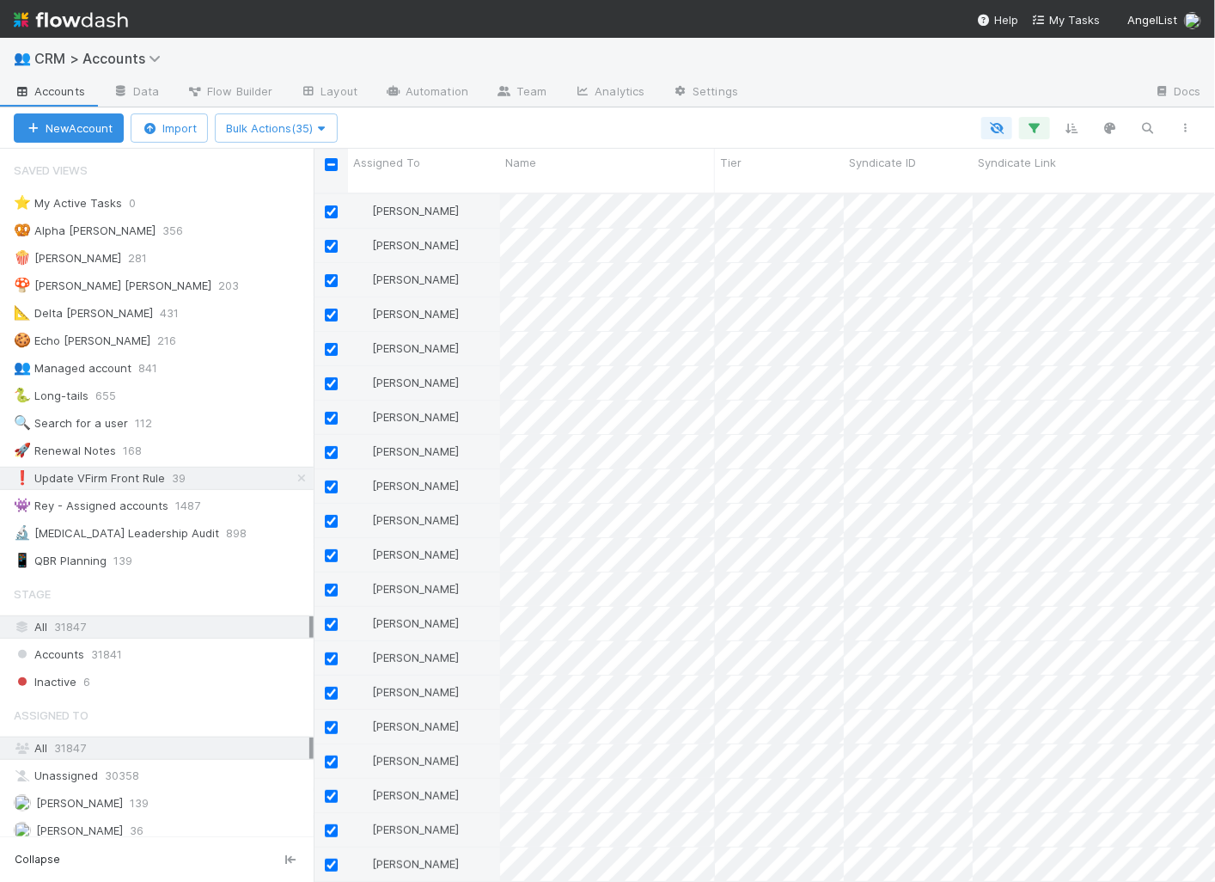
click at [330, 164] on input "checkbox" at bounding box center [331, 164] width 13 height 13
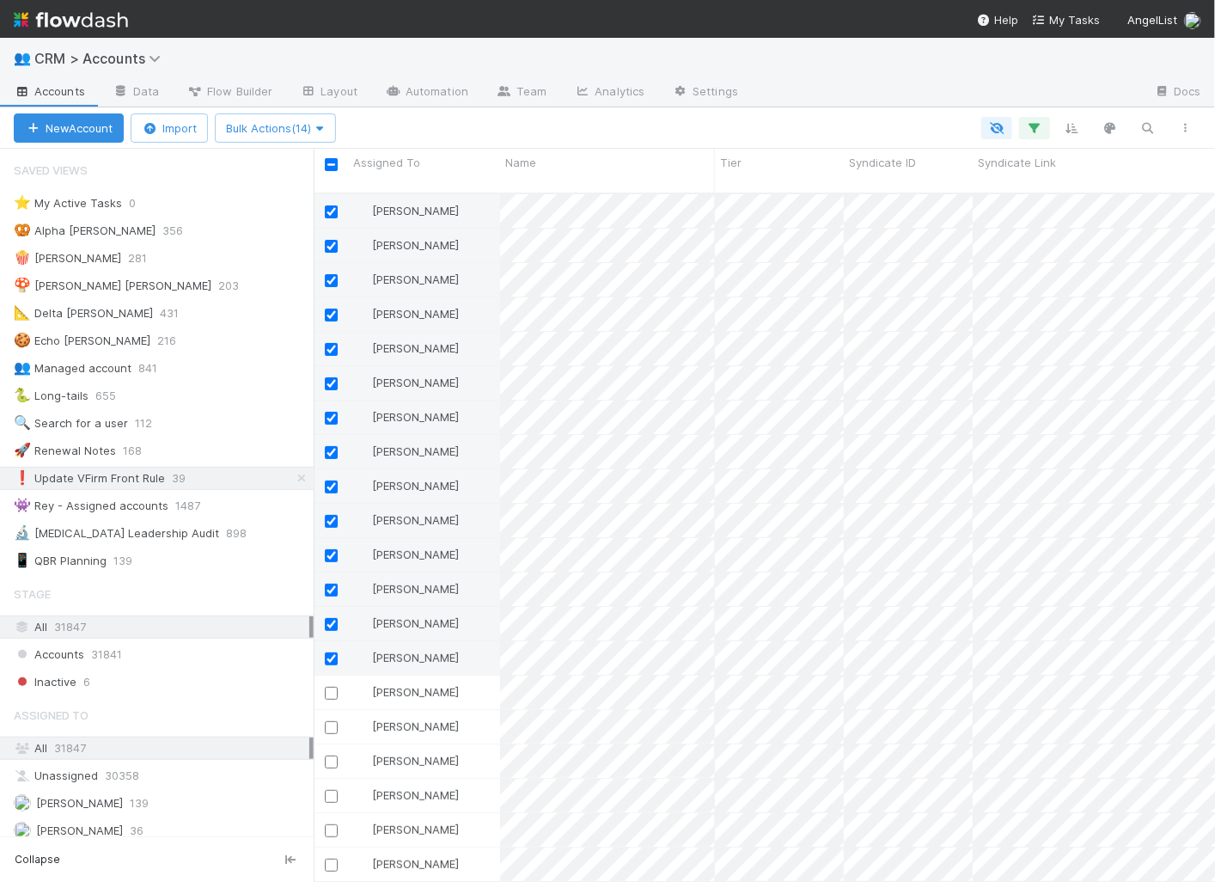
click at [439, 112] on div "New Account Import Bulk Actions (14)" at bounding box center [607, 127] width 1215 height 41
click at [330, 161] on input "checkbox" at bounding box center [331, 164] width 13 height 13
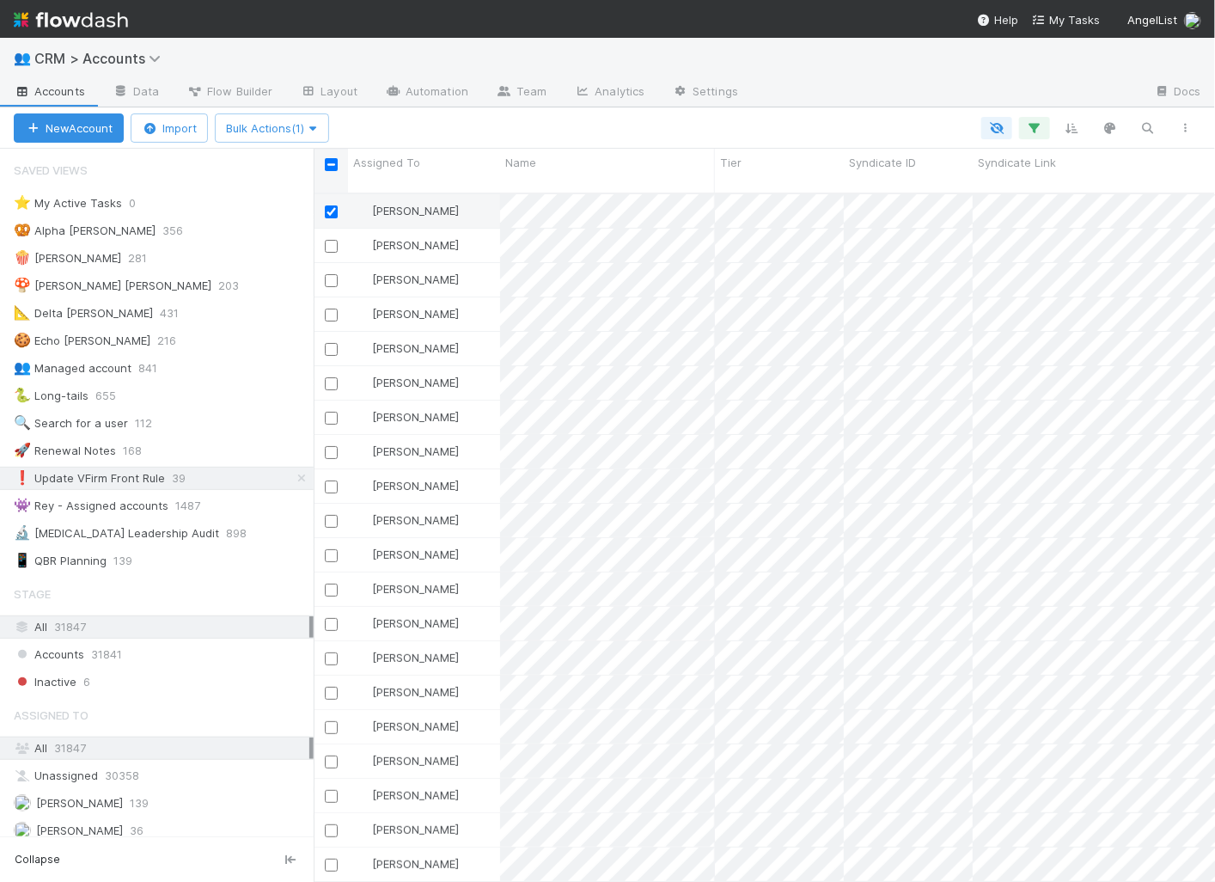
click at [330, 161] on input "checkbox" at bounding box center [331, 164] width 13 height 13
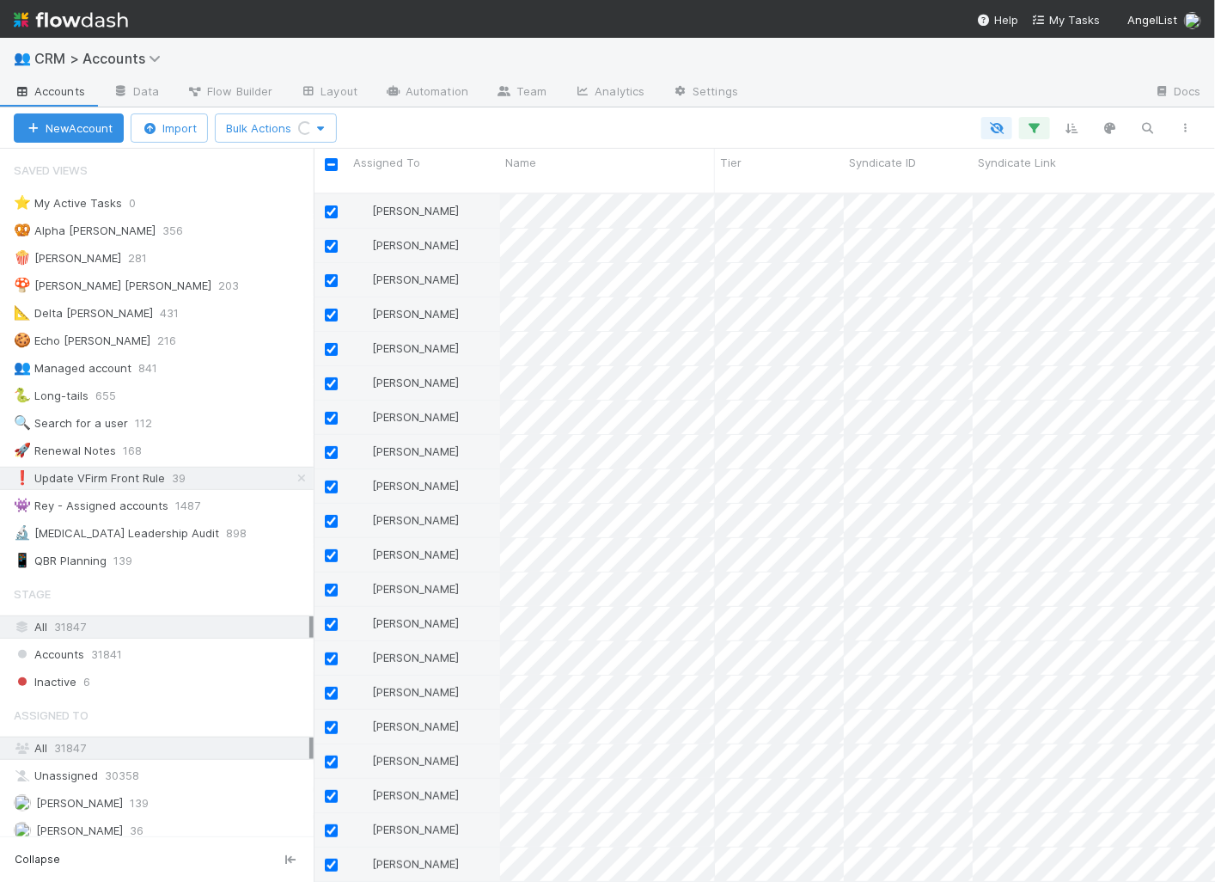
checkbox input "false"
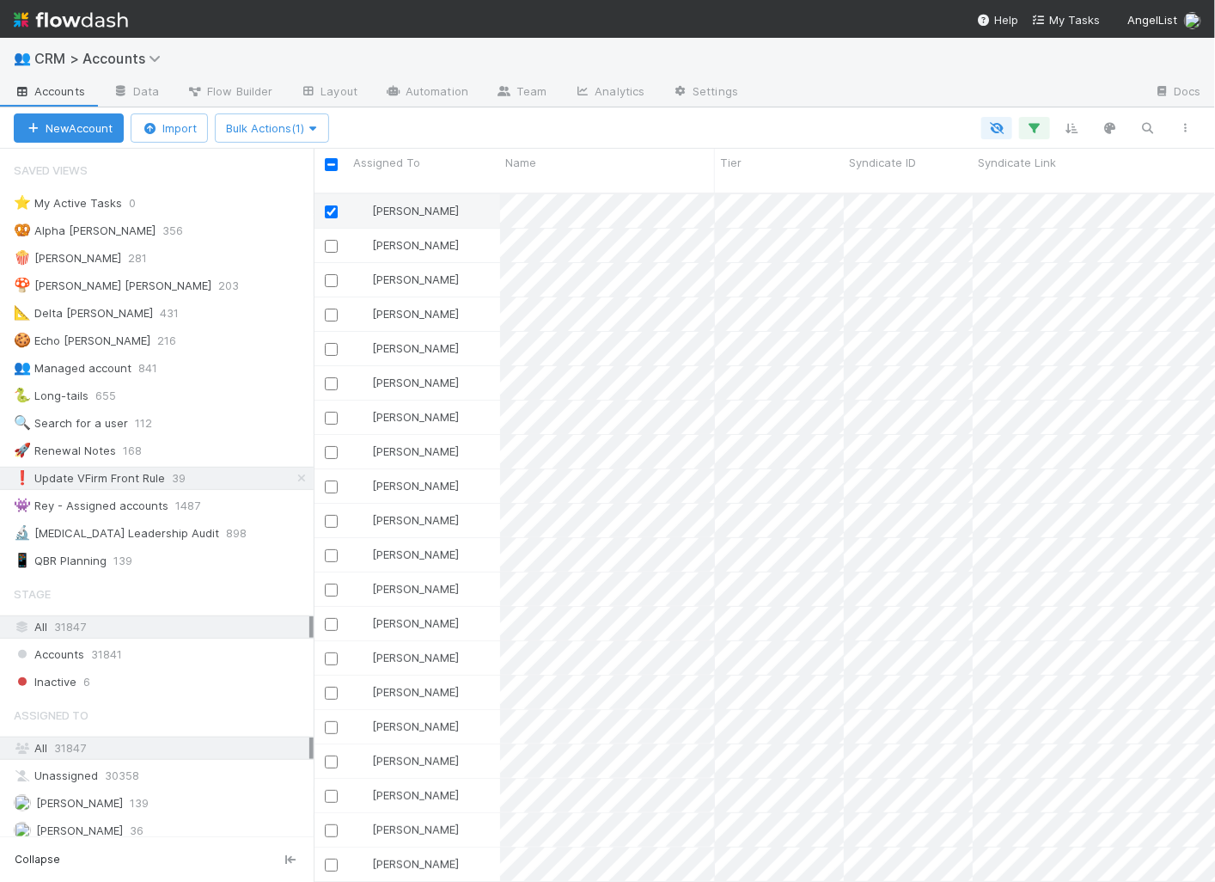
click at [398, 129] on div at bounding box center [769, 128] width 872 height 22
click at [332, 205] on input "checkbox" at bounding box center [331, 211] width 13 height 13
click at [186, 498] on span "1487" at bounding box center [196, 505] width 42 height 21
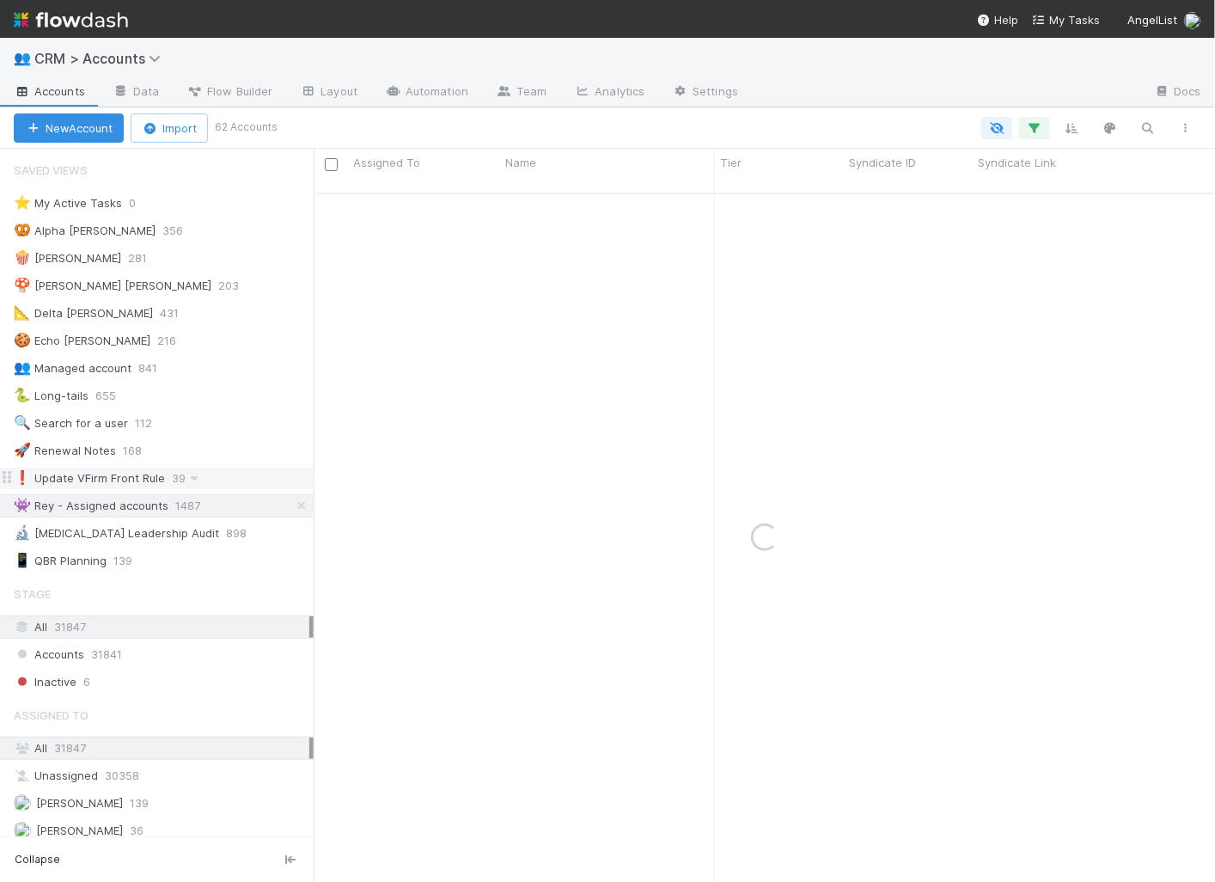
click at [160, 468] on div "❗ Update VFirm Front Rule" at bounding box center [89, 477] width 151 height 21
click at [122, 364] on div "👥 Managed account" at bounding box center [73, 367] width 118 height 21
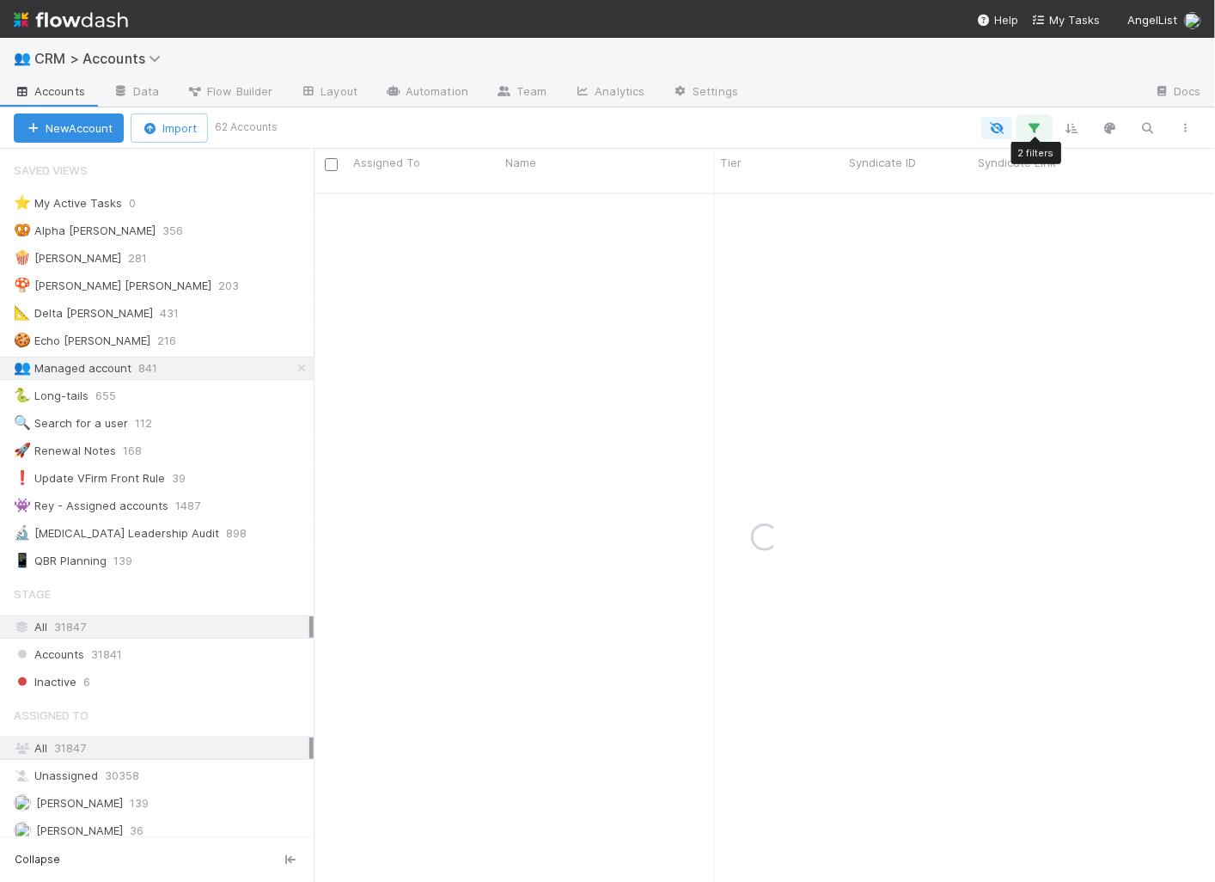
click at [1042, 129] on icon "button" at bounding box center [1034, 127] width 17 height 15
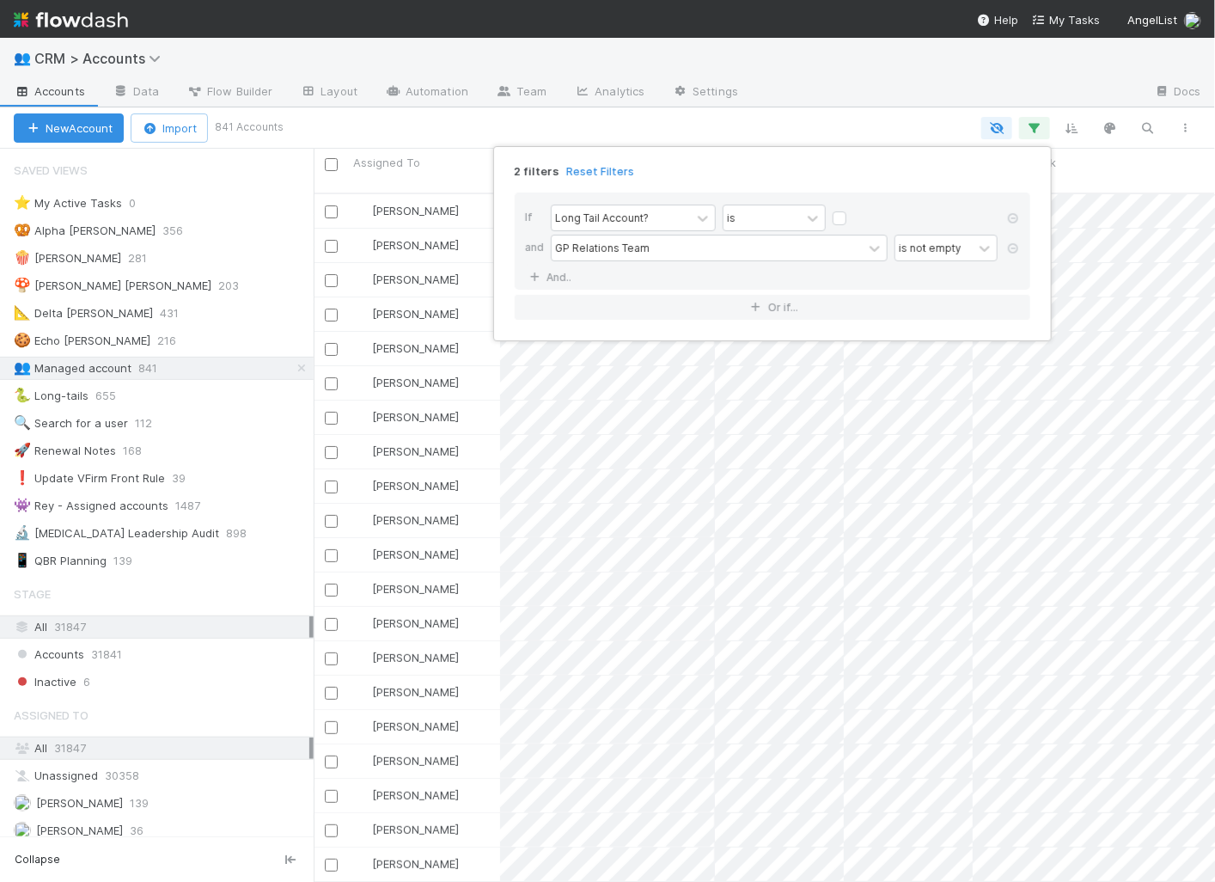
scroll to position [703, 901]
